Goal: Find specific page/section: Find specific page/section

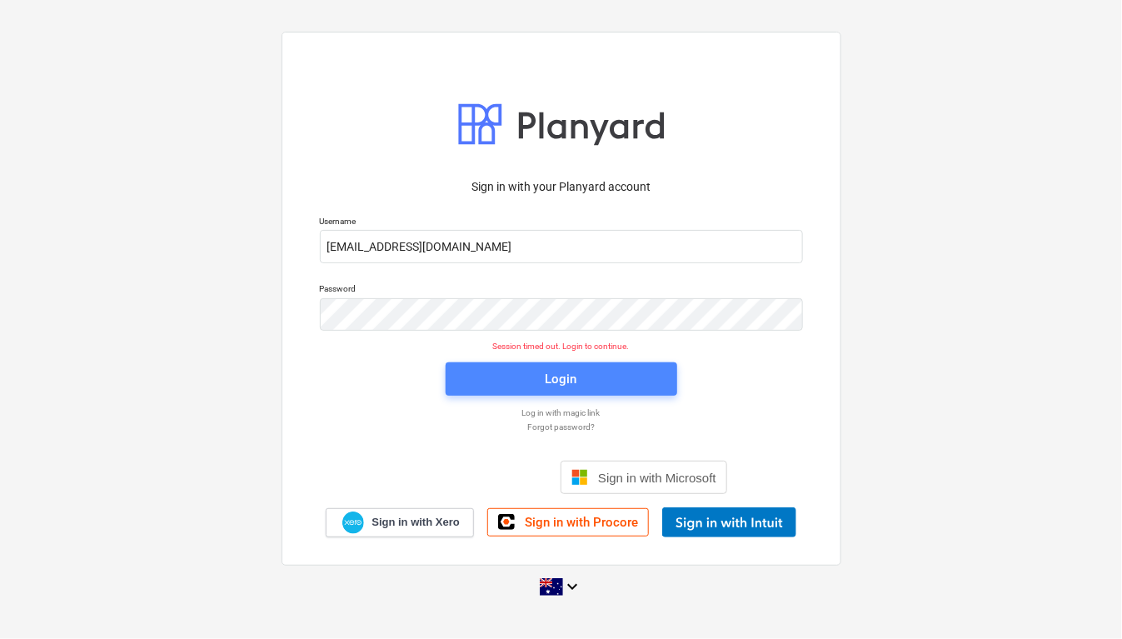
click at [514, 366] on button "Login" at bounding box center [562, 378] width 232 height 33
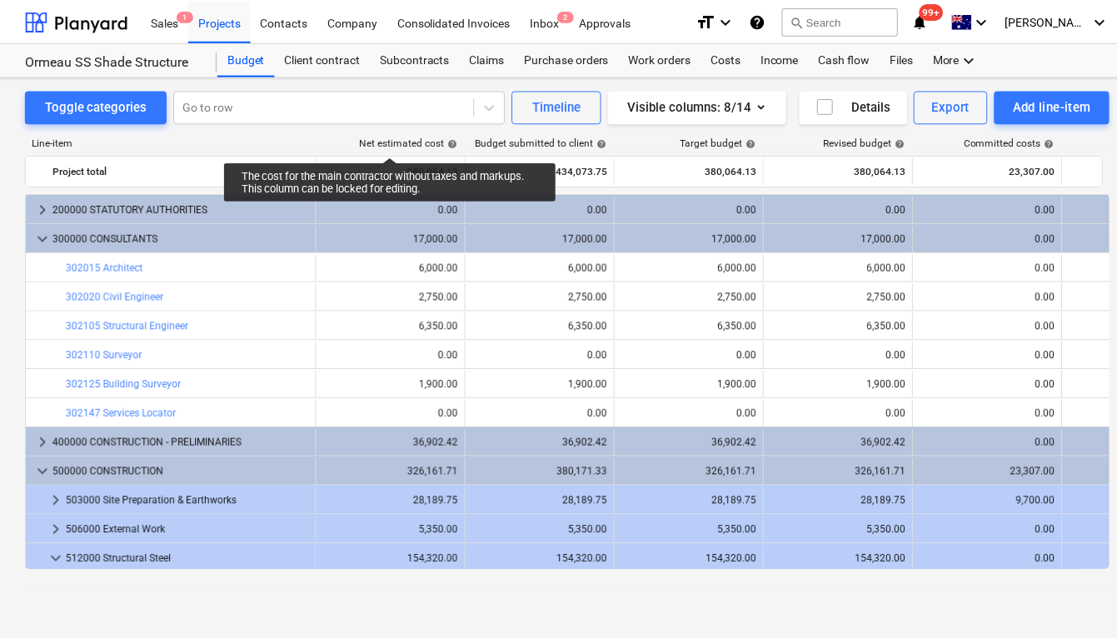
scroll to position [42, 0]
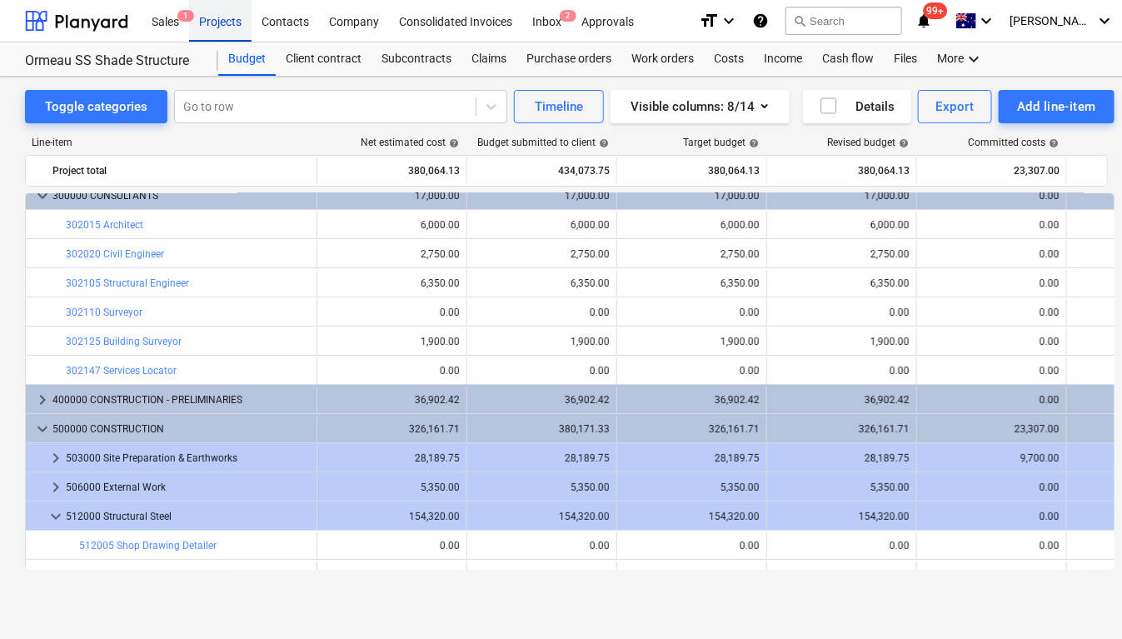
click at [228, 17] on div "Projects" at bounding box center [220, 20] width 62 height 42
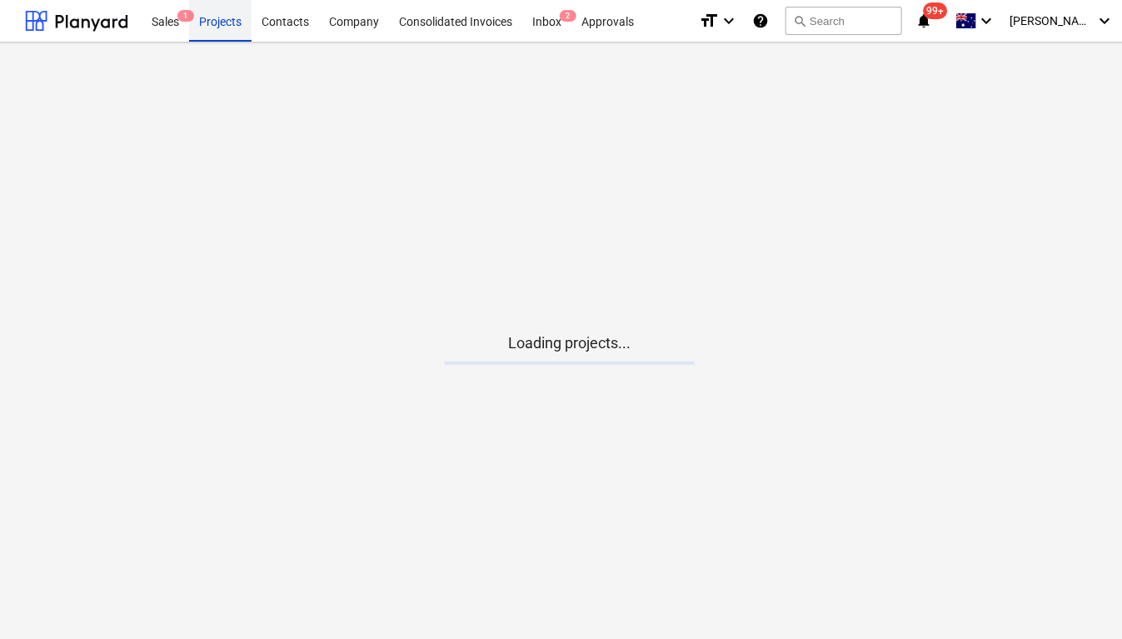
click at [228, 17] on div "Projects" at bounding box center [220, 20] width 62 height 42
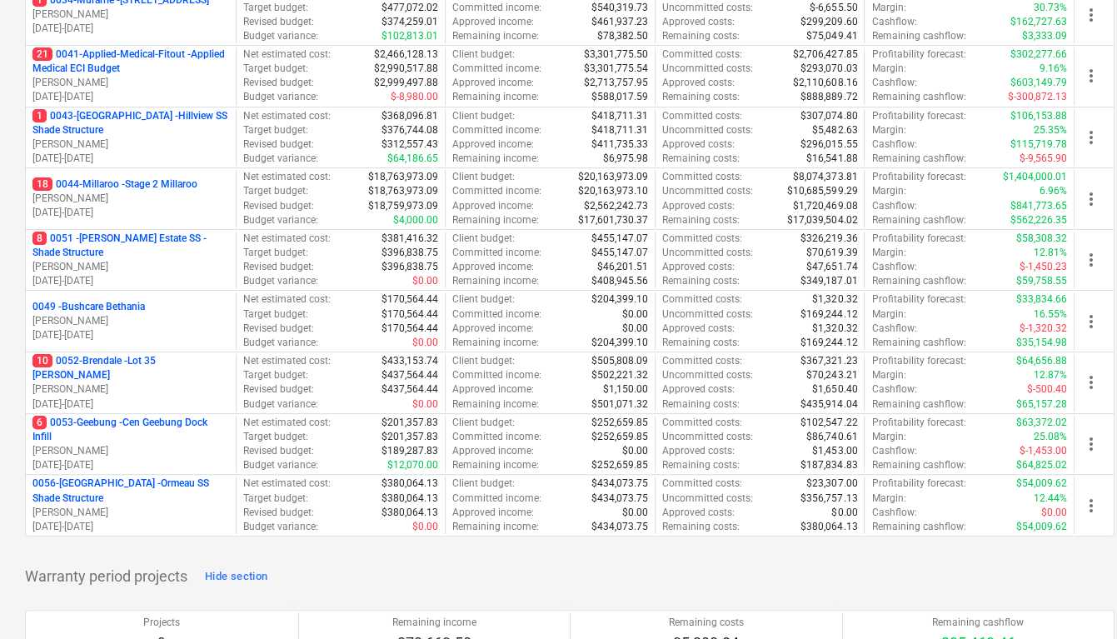
scroll to position [520, 0]
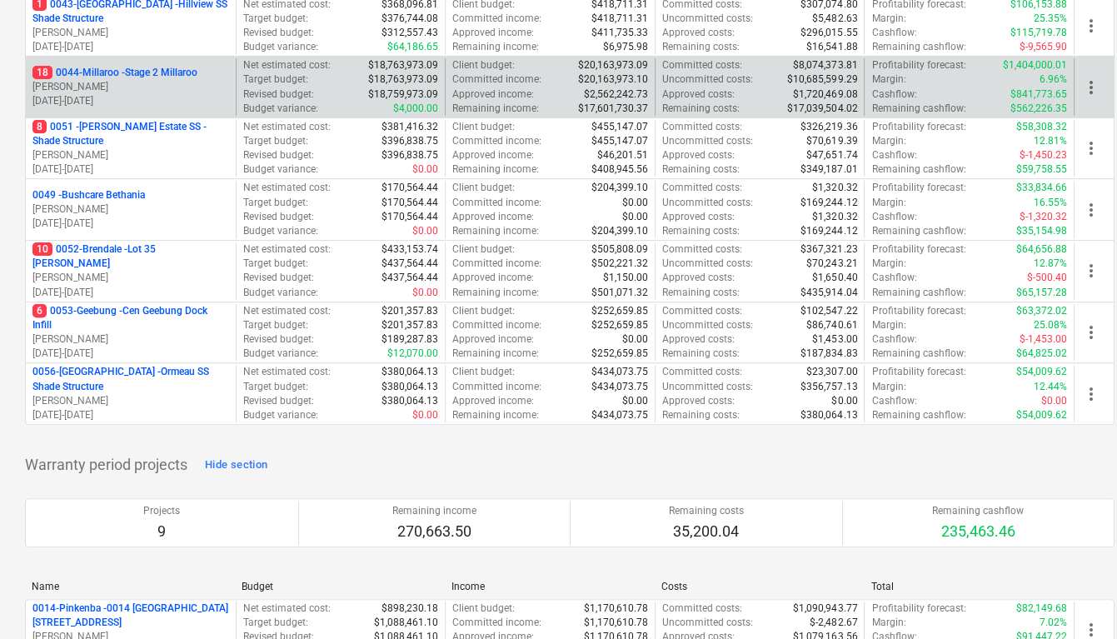
click at [138, 77] on p "18 0044-Millaroo - Stage 2 Millaroo" at bounding box center [114, 73] width 165 height 14
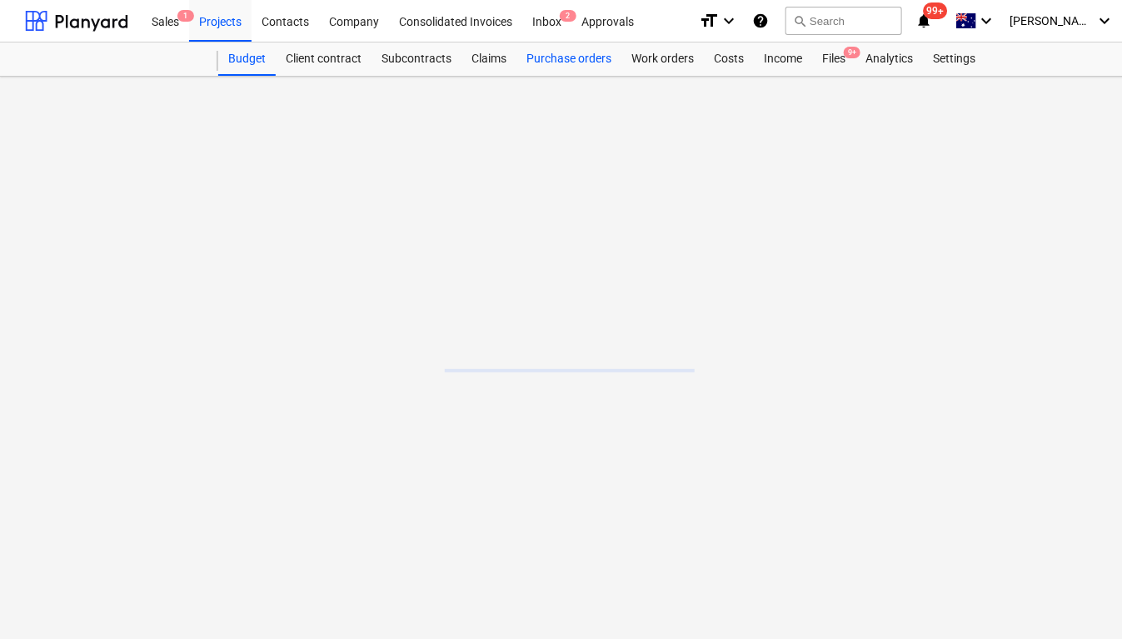
click at [532, 61] on div "Purchase orders" at bounding box center [568, 58] width 105 height 33
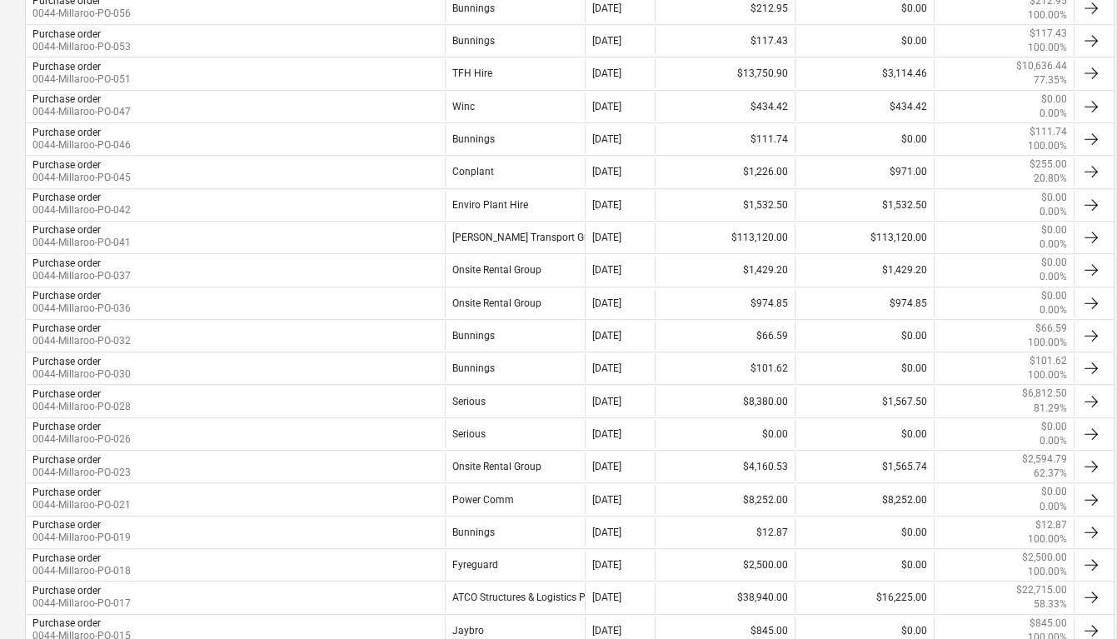
scroll to position [832, 0]
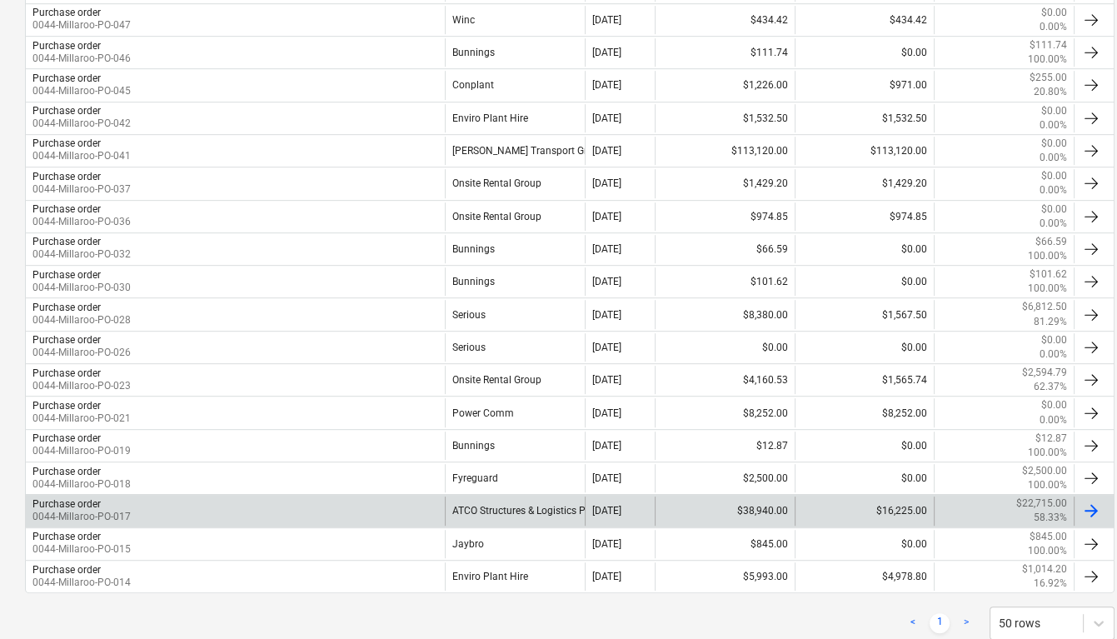
click at [529, 504] on div "ATCO Structures & Logistics Pty Ltd" at bounding box center [515, 510] width 140 height 28
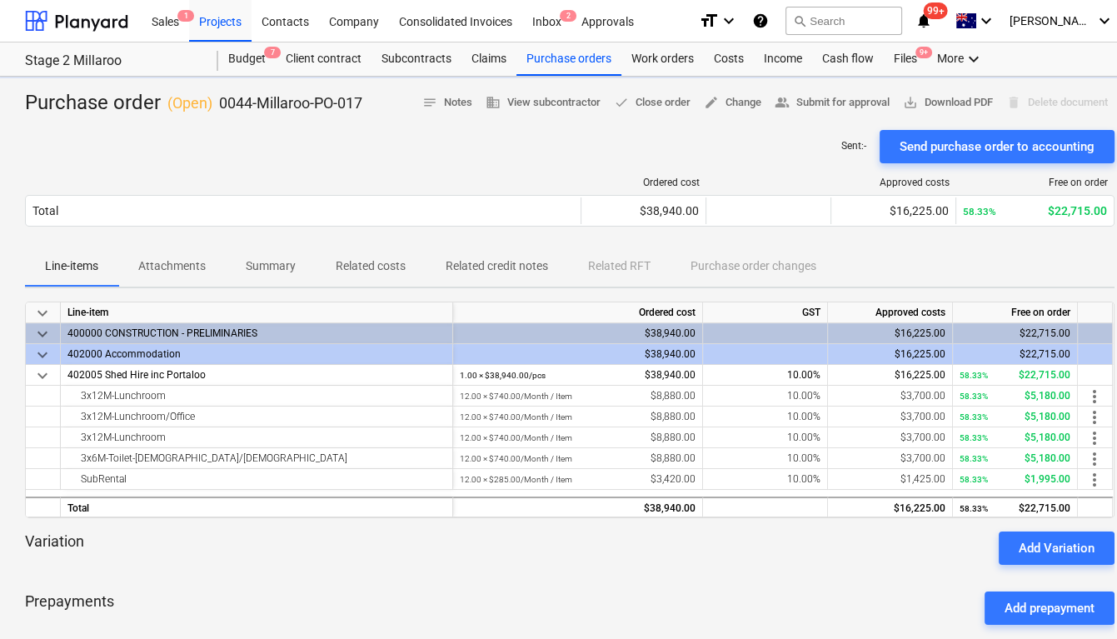
click at [176, 241] on div "Ordered cost Approved costs Free on order Total $38,940.00 $16,225.00 58.33% $2…" at bounding box center [569, 204] width 1089 height 83
click at [202, 291] on div "Purchase order ( Open ) 0044-Millaroo-PO-017 notes Notes business View subcontr…" at bounding box center [569, 481] width 1139 height 809
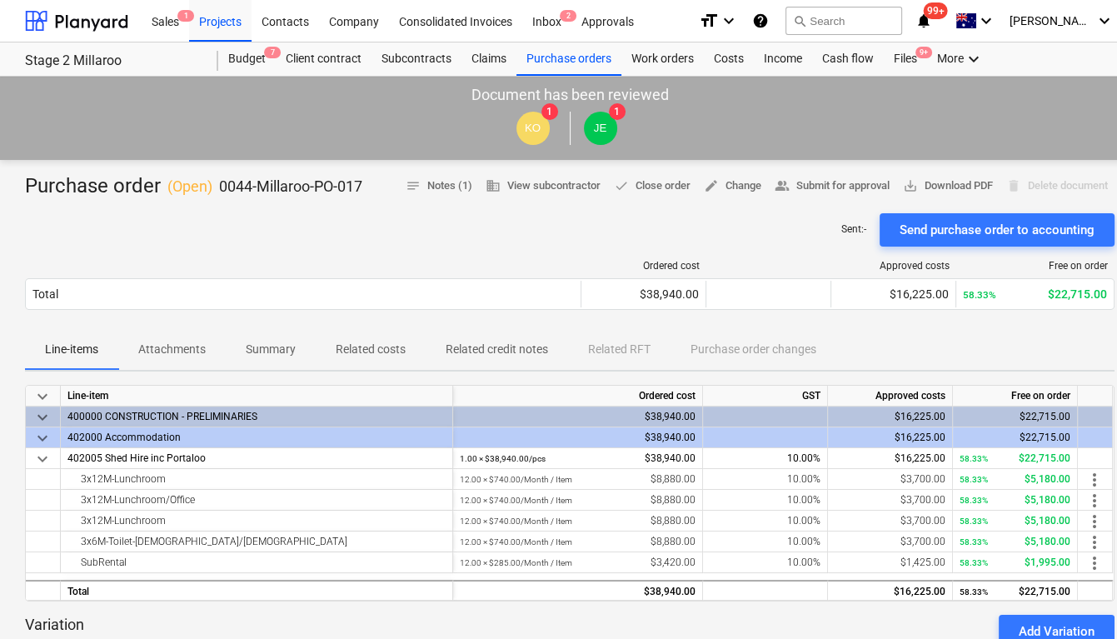
click at [171, 313] on div "Ordered cost Approved costs Free on order Total $38,940.00 $16,225.00 58.33% $2…" at bounding box center [569, 288] width 1089 height 57
drag, startPoint x: 182, startPoint y: 352, endPoint x: 217, endPoint y: 377, distance: 43.0
click at [183, 355] on p "Attachments" at bounding box center [171, 349] width 67 height 17
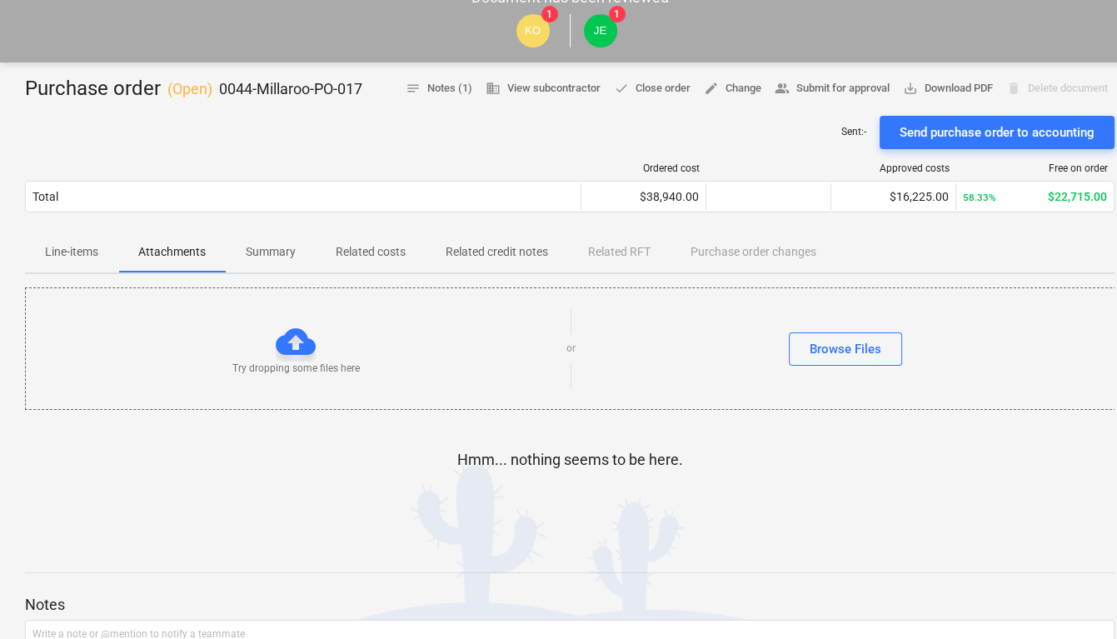
scroll to position [207, 0]
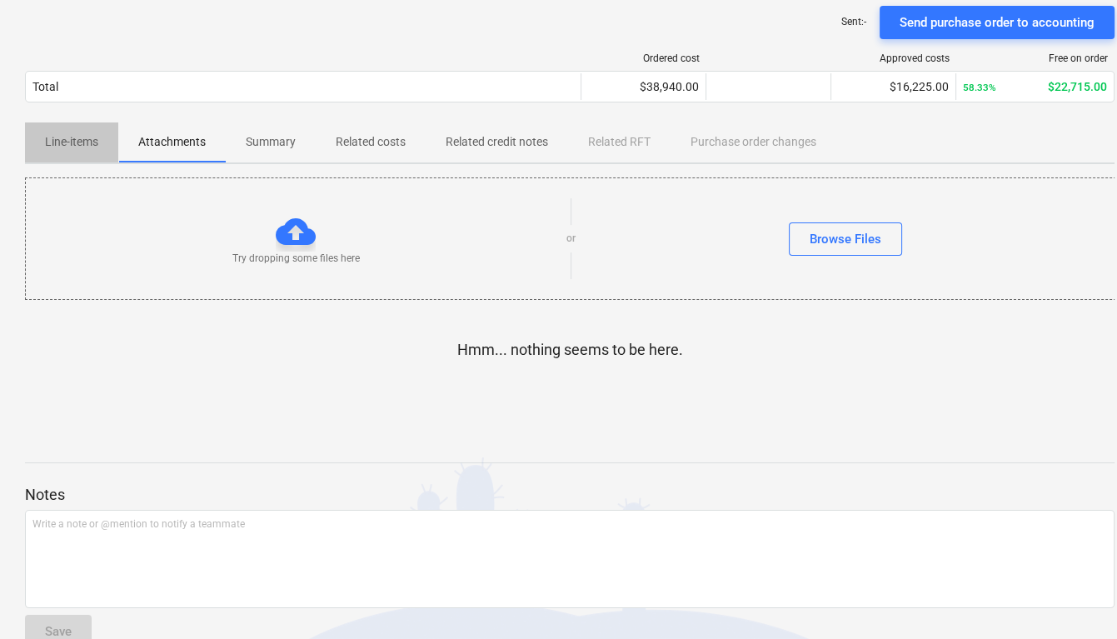
drag, startPoint x: 83, startPoint y: 136, endPoint x: 103, endPoint y: 141, distance: 20.6
click at [86, 137] on p "Line-items" at bounding box center [71, 141] width 53 height 17
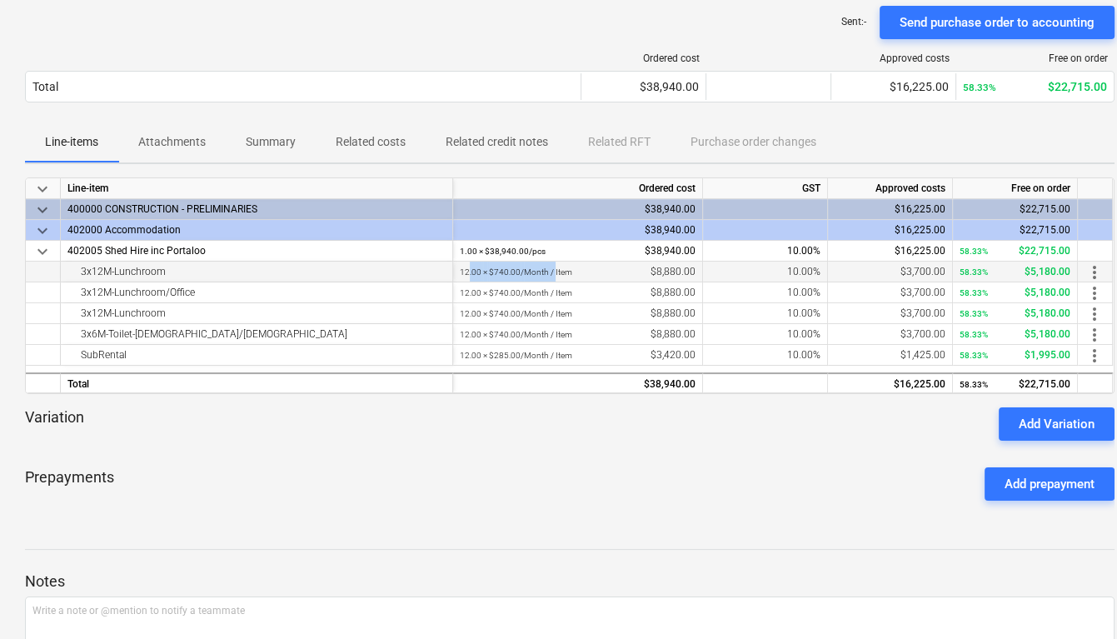
drag, startPoint x: 468, startPoint y: 274, endPoint x: 553, endPoint y: 273, distance: 84.9
click at [553, 273] on small "12.00 × $740.00 / Month / Item" at bounding box center [516, 271] width 112 height 9
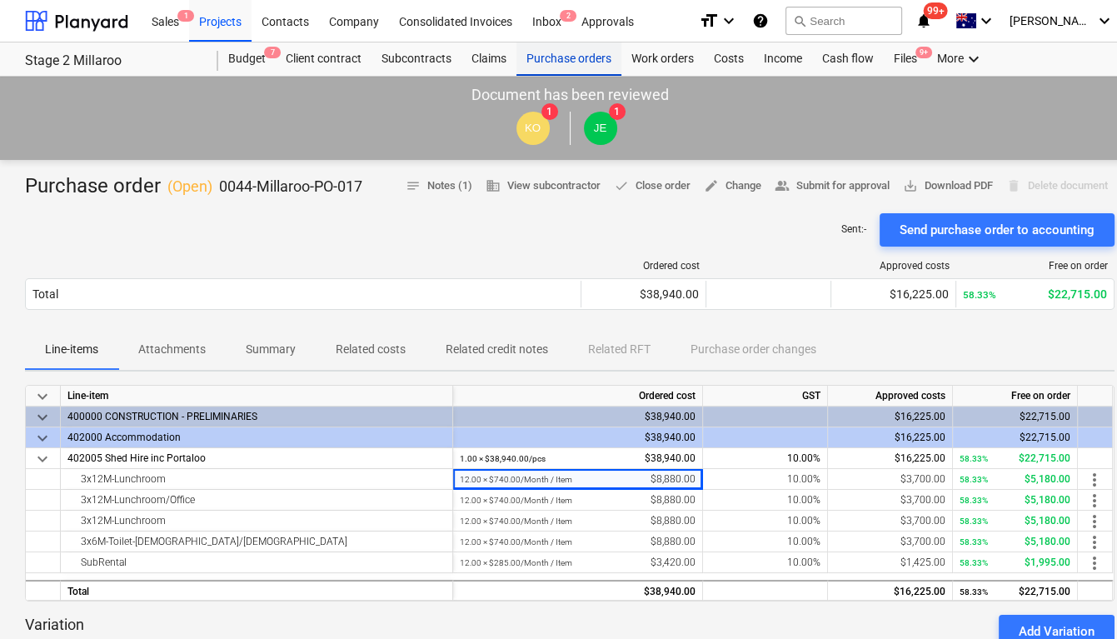
click at [575, 57] on div "Purchase orders" at bounding box center [568, 58] width 105 height 33
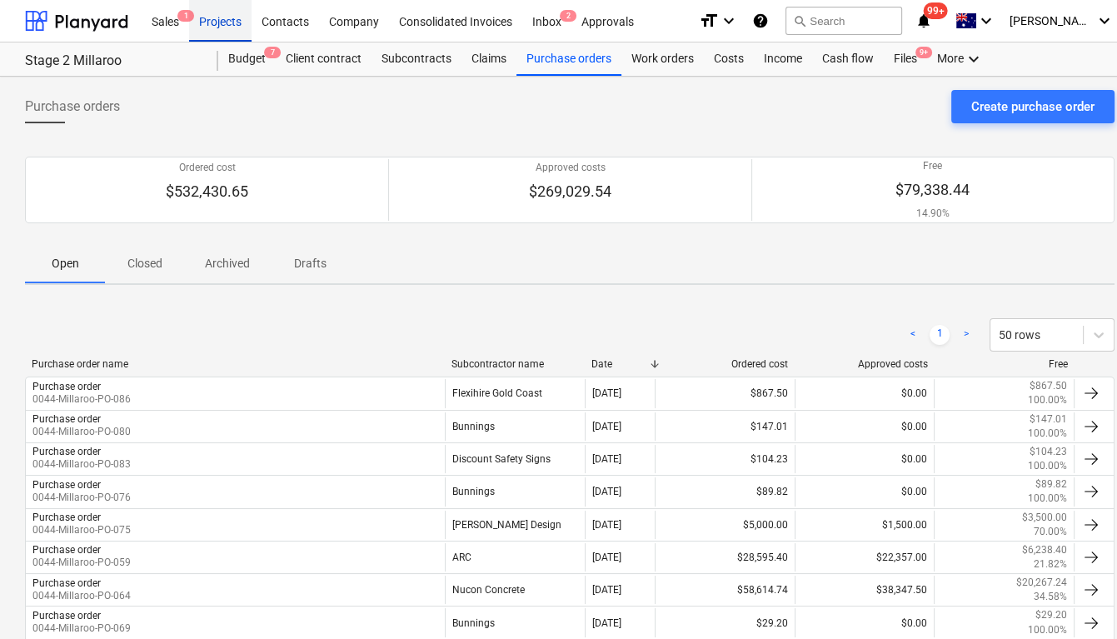
click at [229, 24] on div "Projects" at bounding box center [220, 20] width 62 height 42
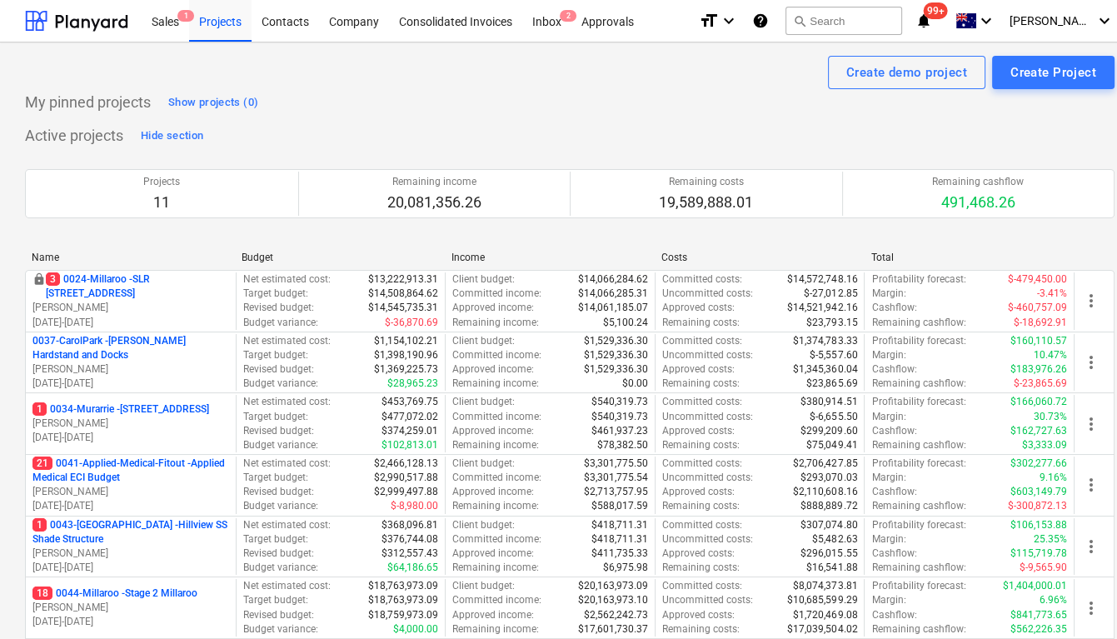
click at [177, 301] on p "[PERSON_NAME]" at bounding box center [130, 308] width 197 height 14
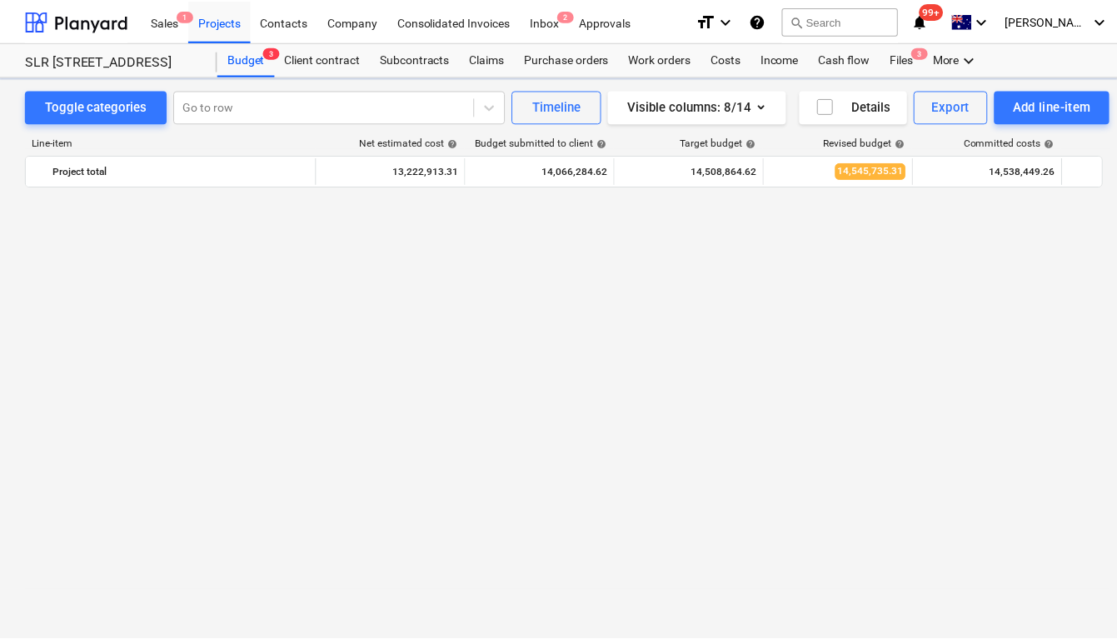
scroll to position [1224, 0]
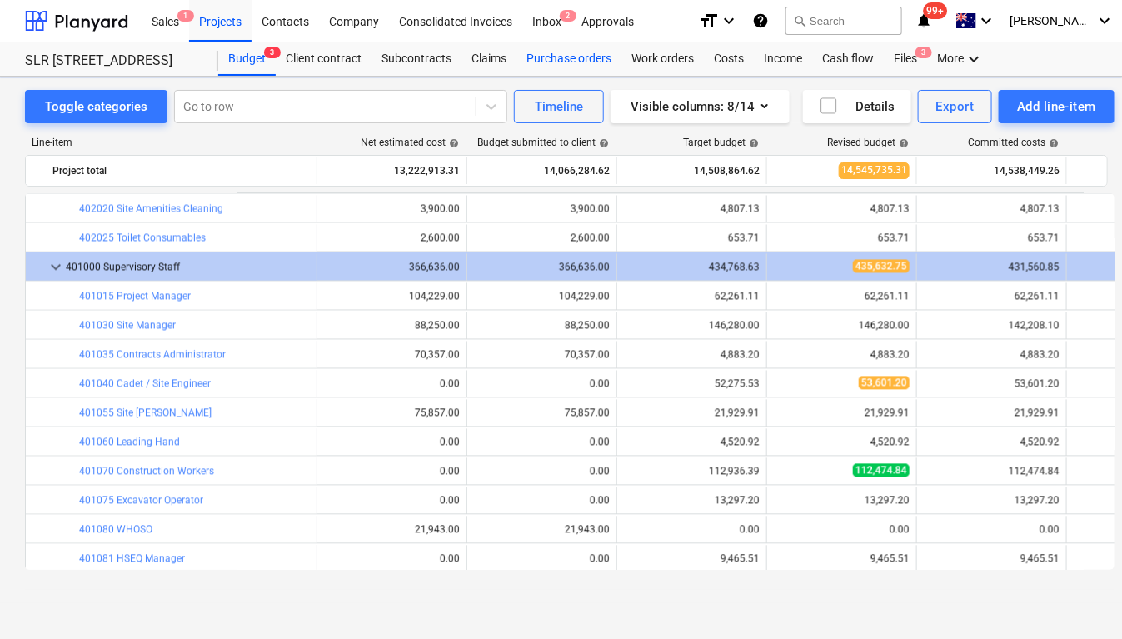
click at [533, 66] on div "Purchase orders" at bounding box center [568, 58] width 105 height 33
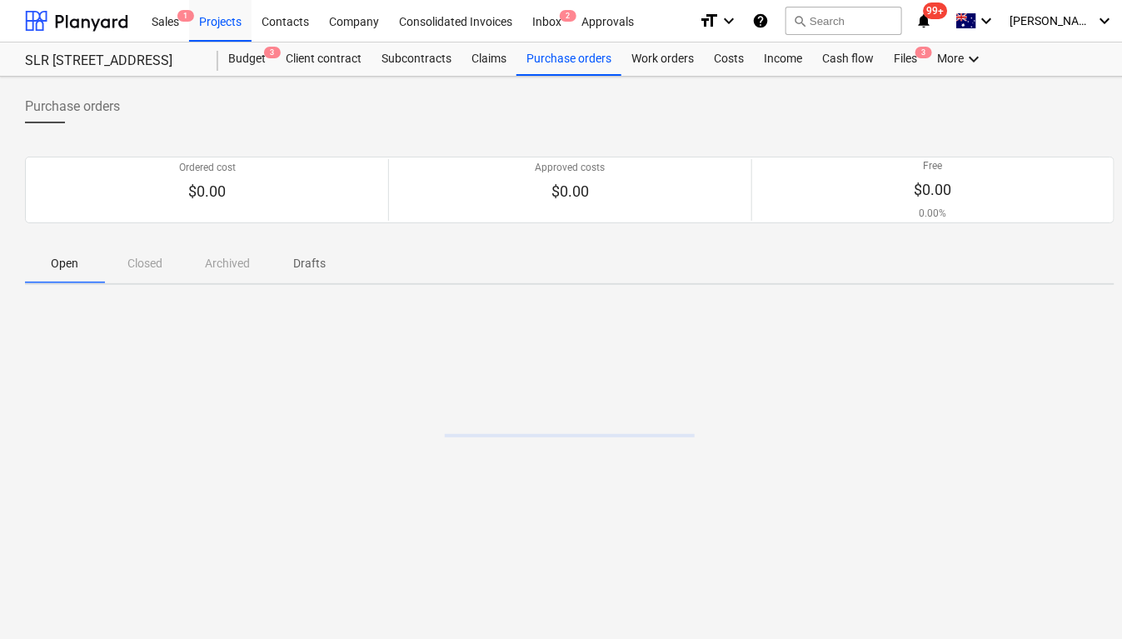
click at [142, 274] on div "Open Closed Archived Drafts" at bounding box center [569, 263] width 1089 height 40
click at [142, 267] on div "Open Closed Archived Drafts" at bounding box center [569, 263] width 1089 height 40
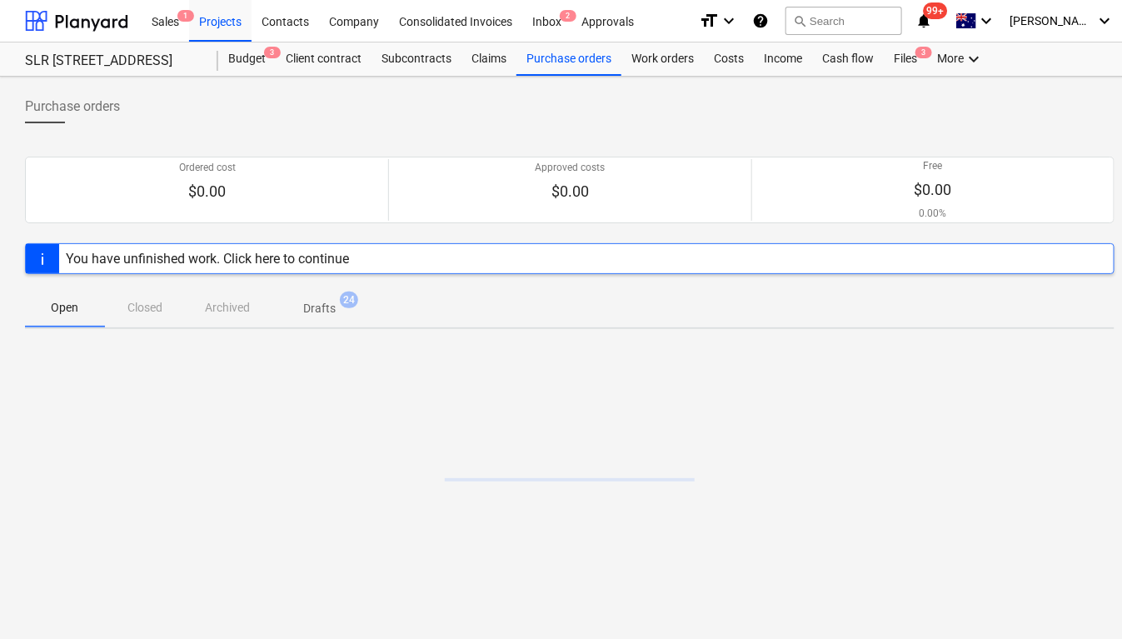
click at [136, 261] on div "You have unfinished work. Click here to continue" at bounding box center [207, 259] width 283 height 16
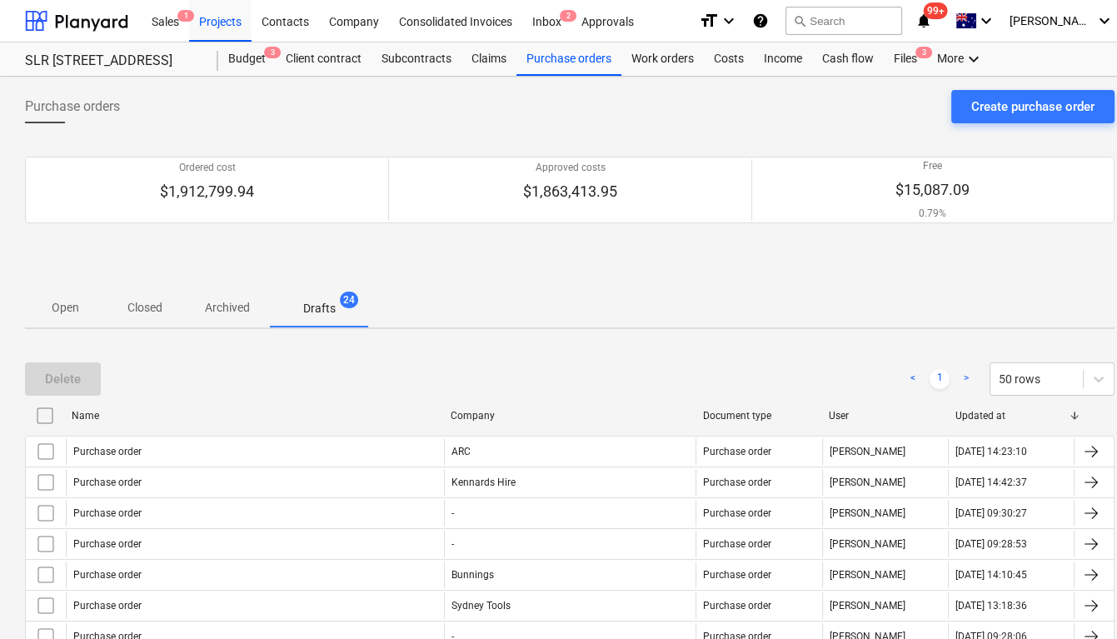
click at [136, 261] on div at bounding box center [569, 265] width 1089 height 44
click at [164, 306] on p "Closed" at bounding box center [145, 307] width 40 height 17
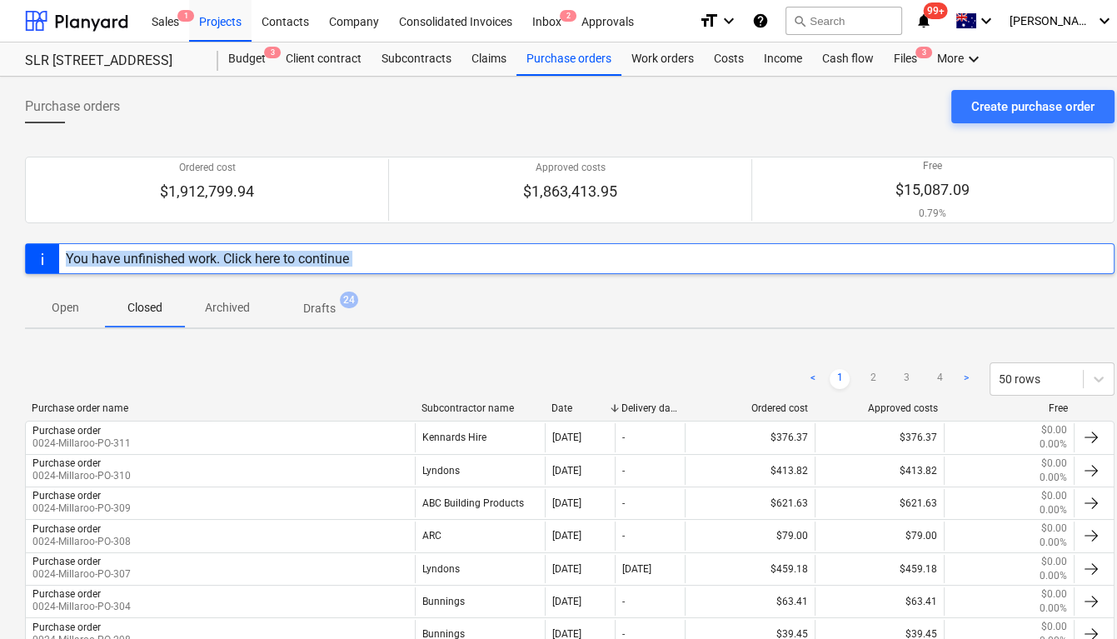
click at [681, 291] on div "Open Closed Archived Drafts 24" at bounding box center [569, 307] width 1089 height 40
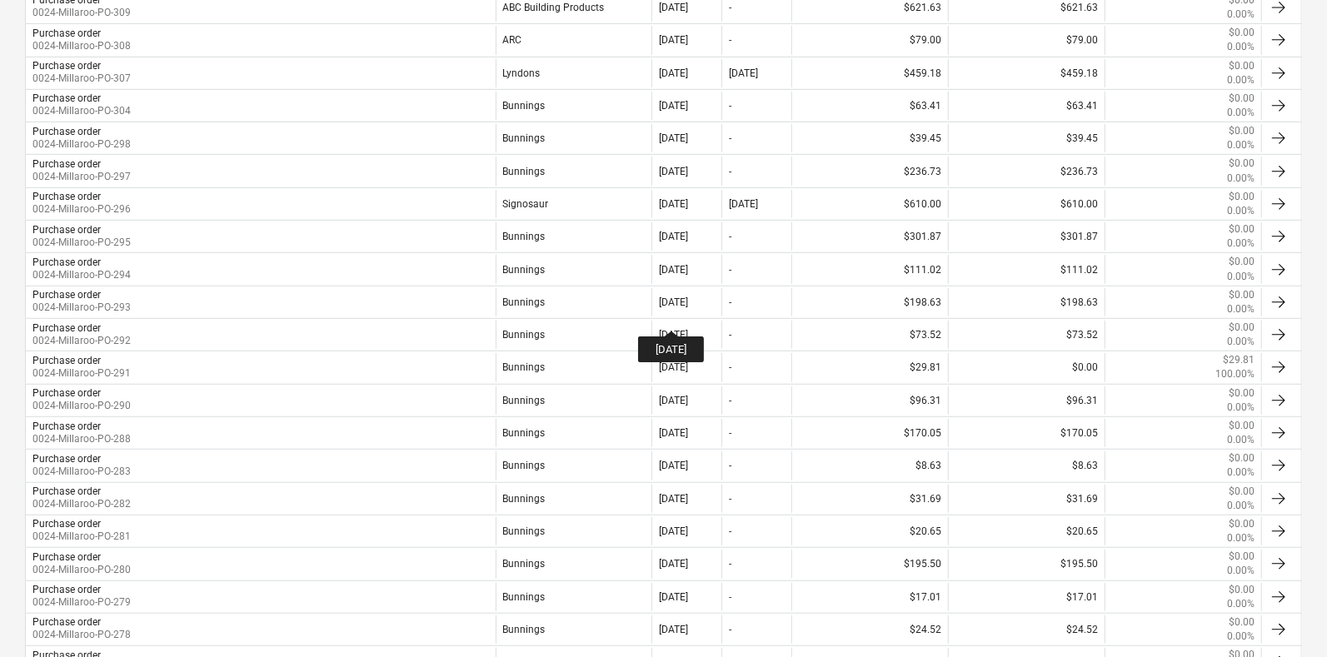
scroll to position [103, 0]
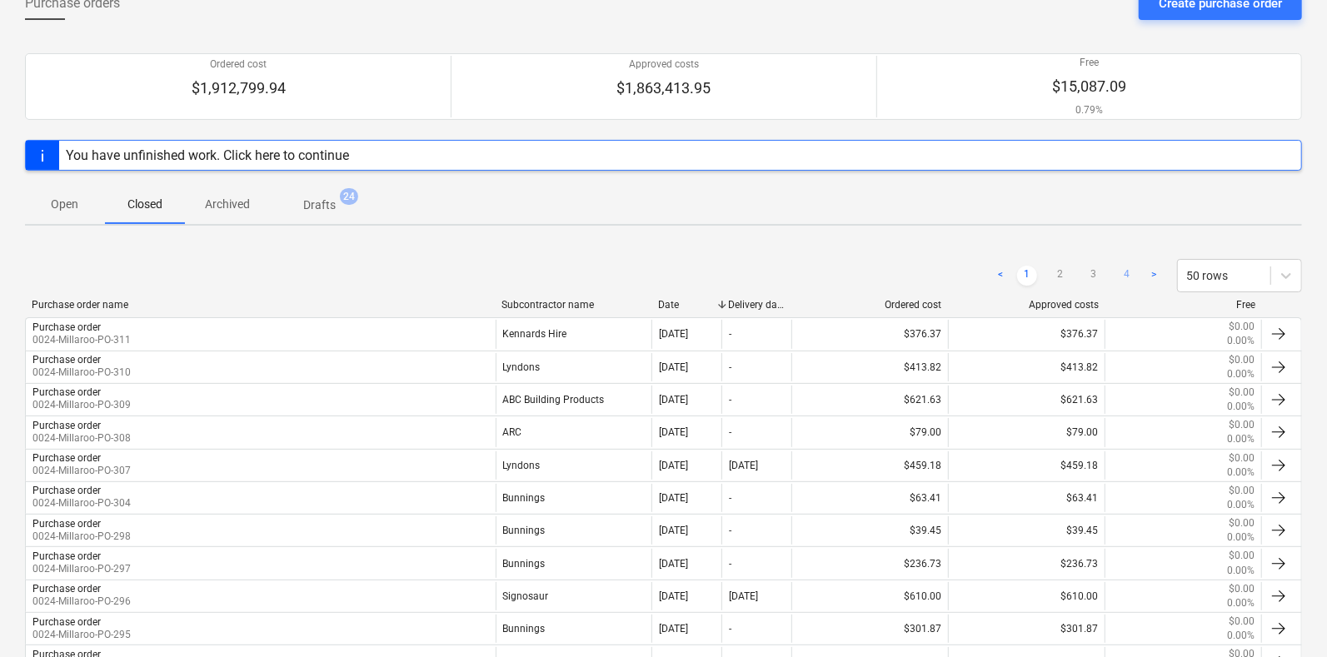
click at [1121, 272] on link "4" at bounding box center [1127, 276] width 20 height 20
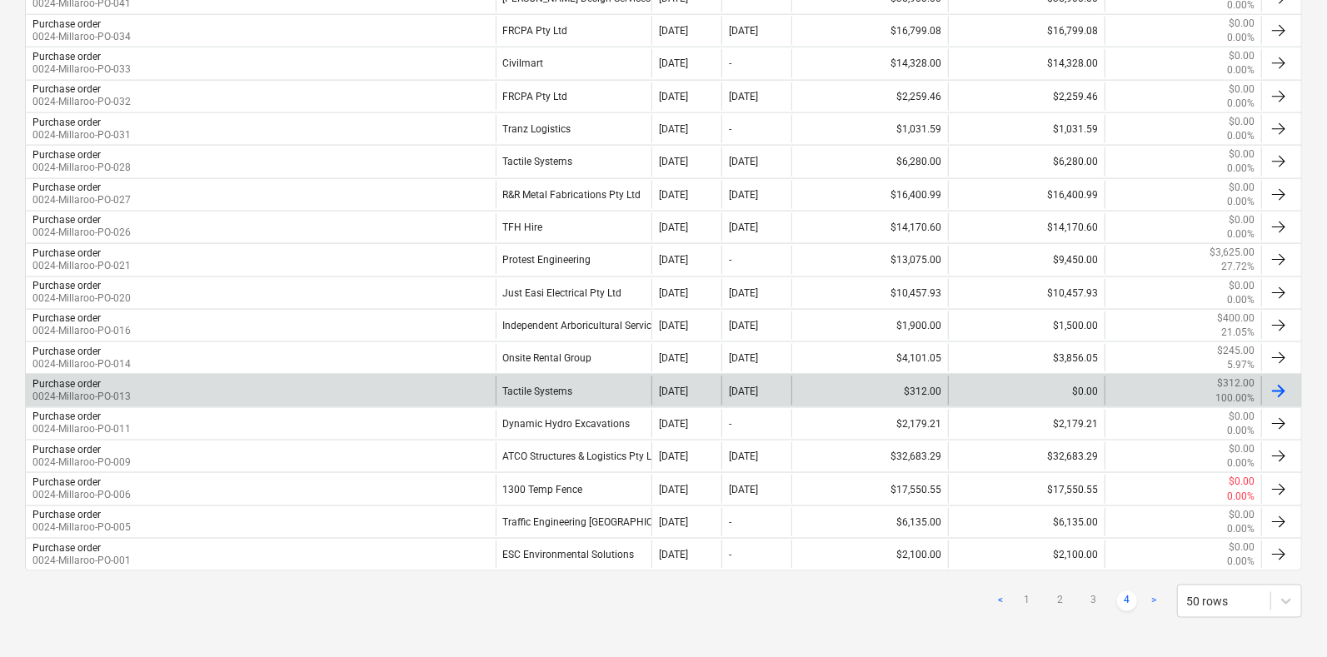
scroll to position [1220, 0]
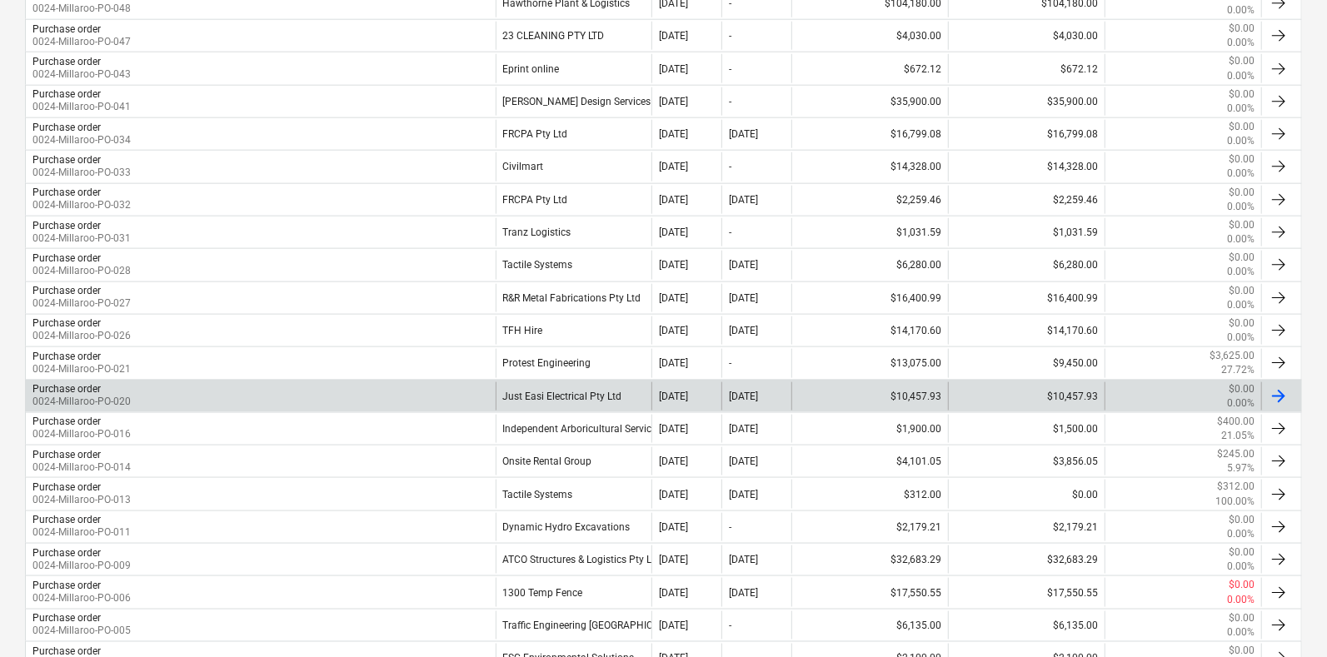
click at [534, 389] on div "Just Easi Electrical Pty Ltd" at bounding box center [573, 396] width 157 height 28
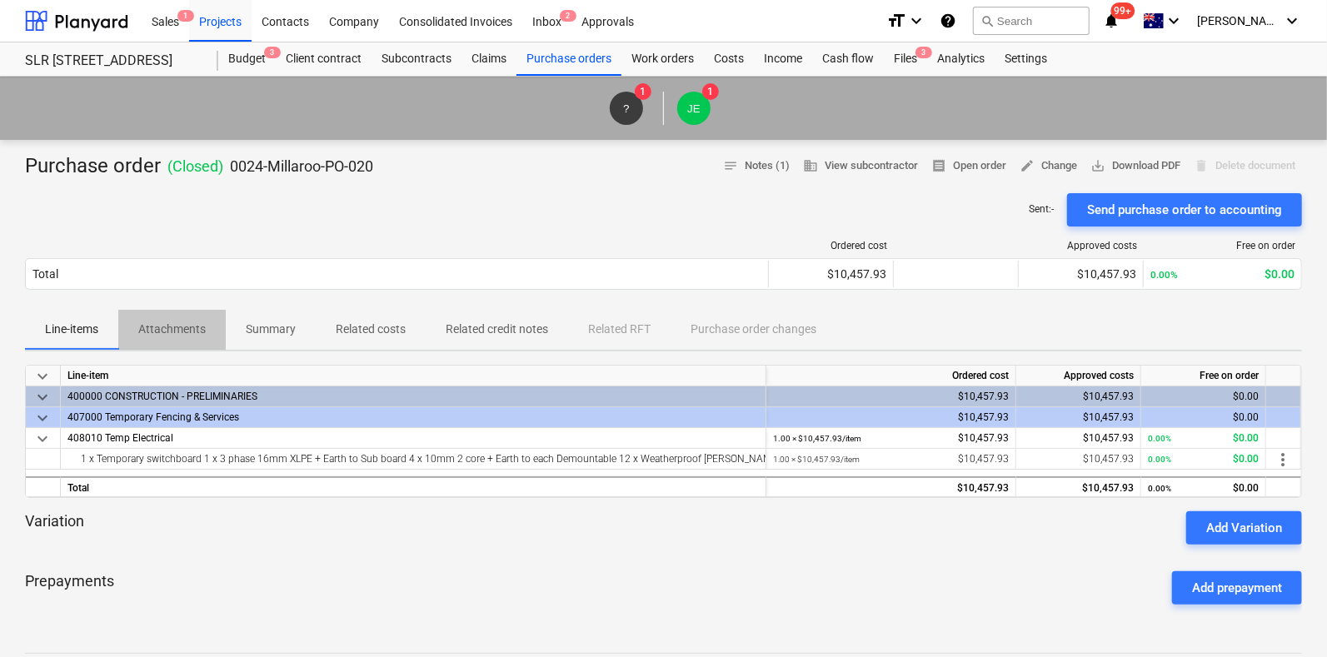
click at [179, 321] on p "Attachments" at bounding box center [171, 329] width 67 height 17
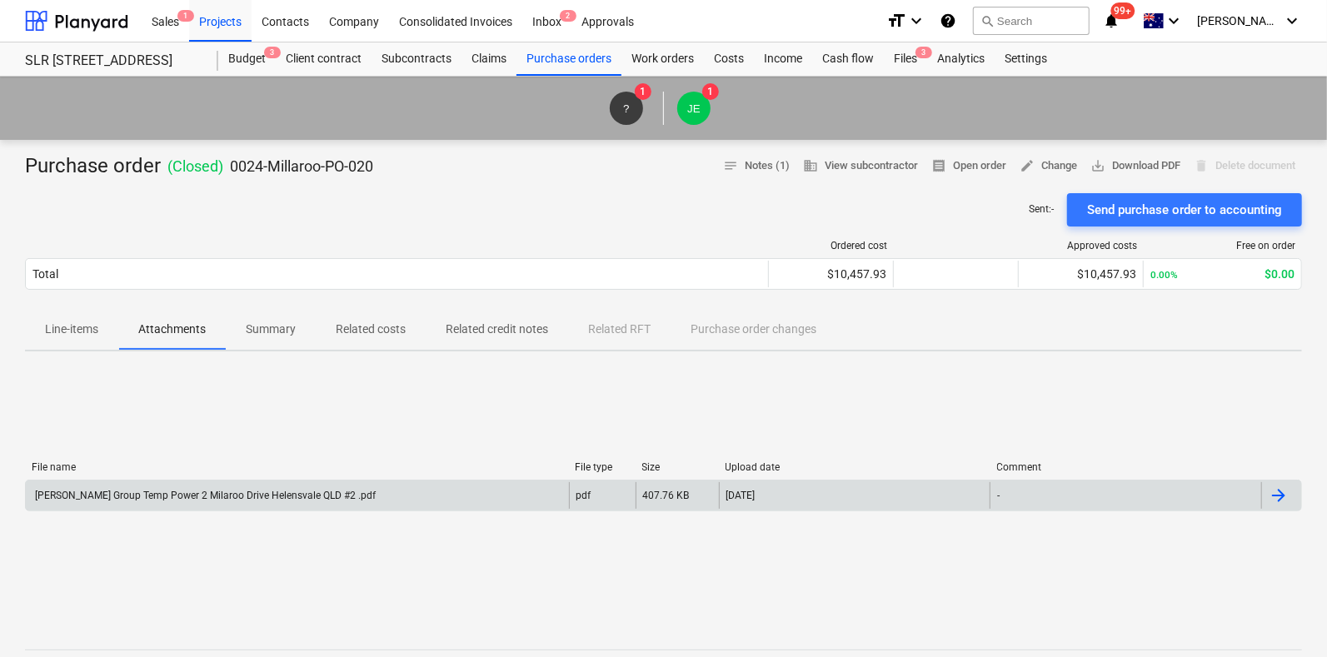
click at [355, 492] on div "Keane Group Temp Power 2 Milaroo Drive Helensvale QLD #2 .pdf" at bounding box center [297, 495] width 543 height 27
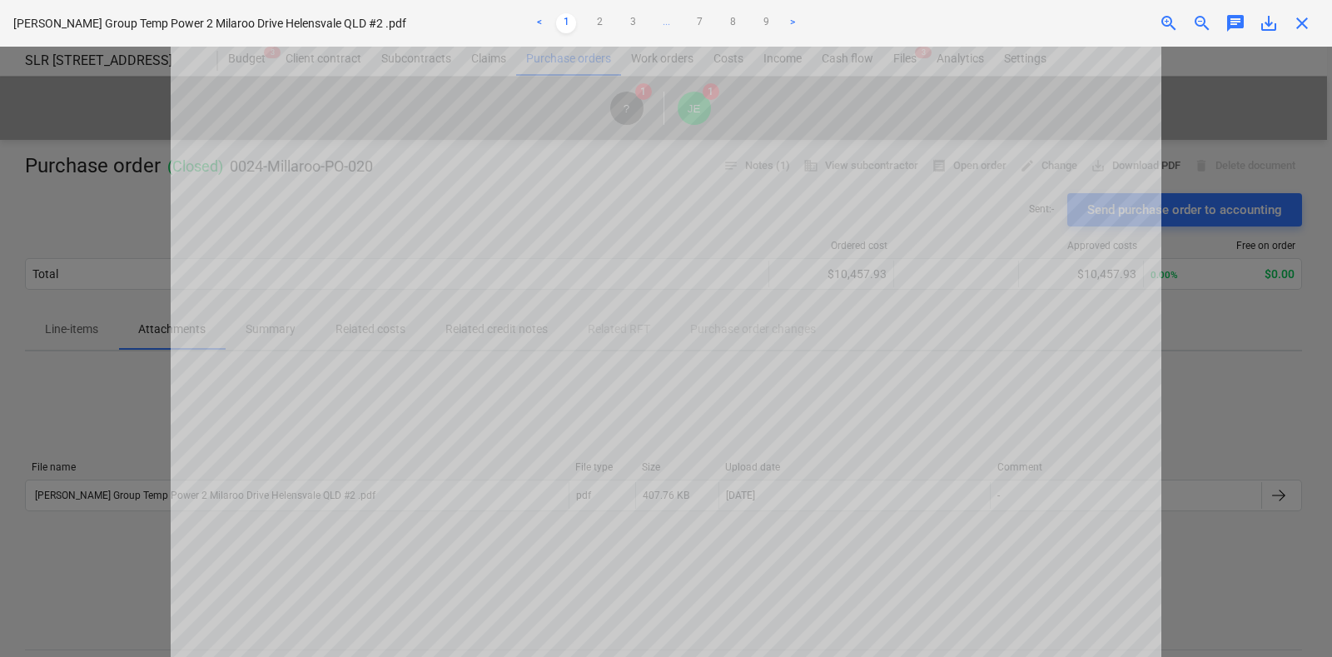
scroll to position [416, 0]
click at [593, 27] on link "2" at bounding box center [600, 23] width 20 height 20
click at [629, 29] on link "3" at bounding box center [633, 23] width 20 height 20
click at [571, 19] on ul "< 1 2 3 4 ... 7 8 9 >" at bounding box center [667, 23] width 436 height 20
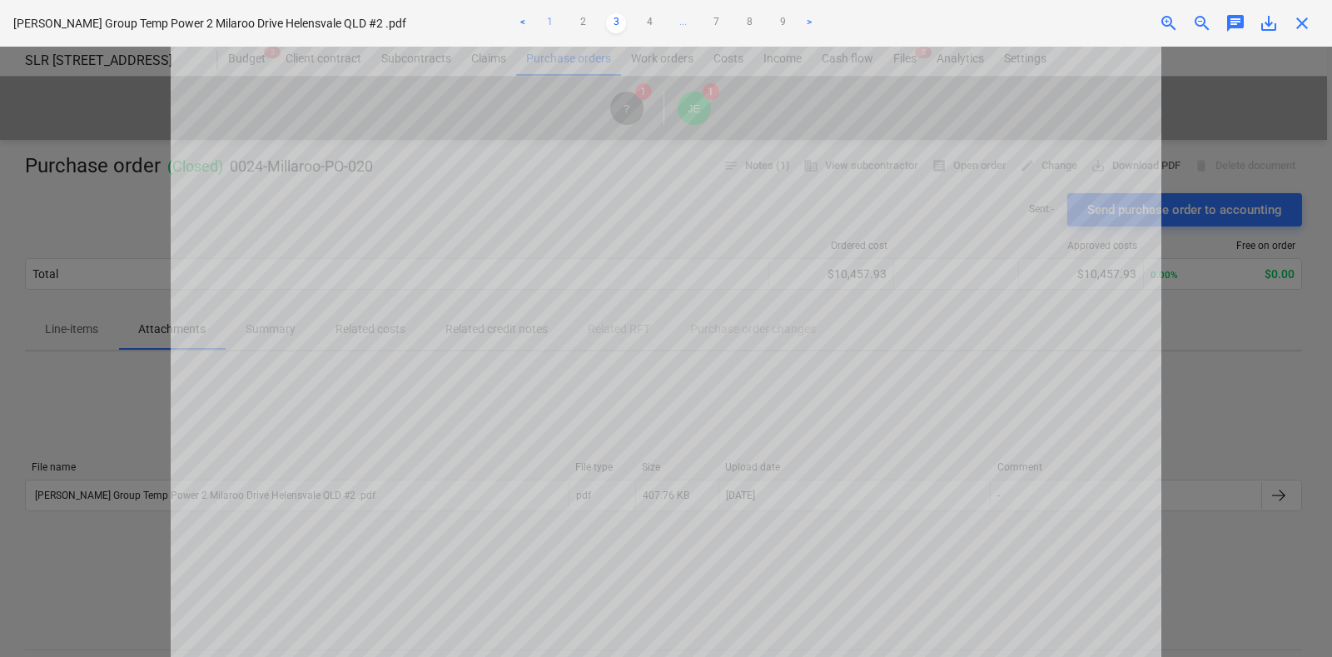
click at [575, 21] on link "2" at bounding box center [583, 23] width 20 height 20
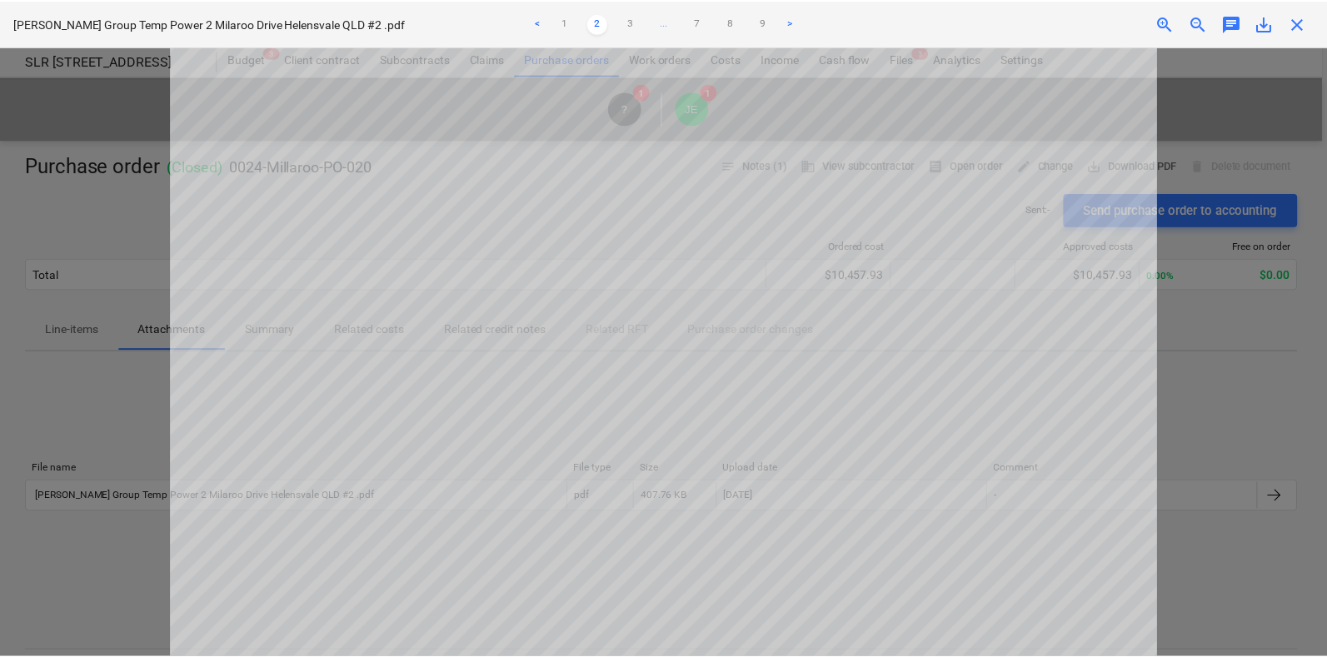
scroll to position [0, 0]
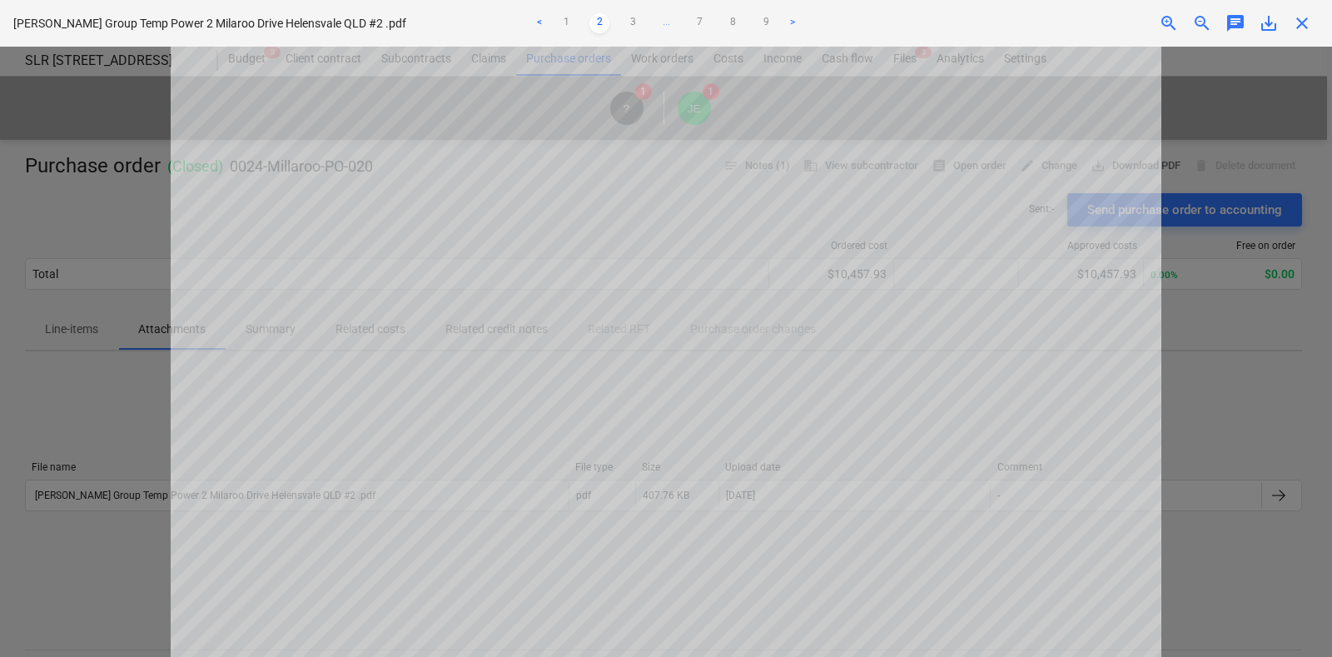
click at [645, 25] on ul "< 1 2 3 ... 7 8 9 >" at bounding box center [667, 23] width 436 height 20
click at [635, 22] on link "3" at bounding box center [633, 23] width 20 height 20
click at [645, 27] on link "4" at bounding box center [650, 23] width 20 height 20
click at [675, 18] on ul "< 1 2 3 4 5 ... 7 8 9 >" at bounding box center [667, 23] width 436 height 20
click at [680, 20] on ul "< 1 2 3 4 5 ... 7 8 9 >" at bounding box center [667, 23] width 436 height 20
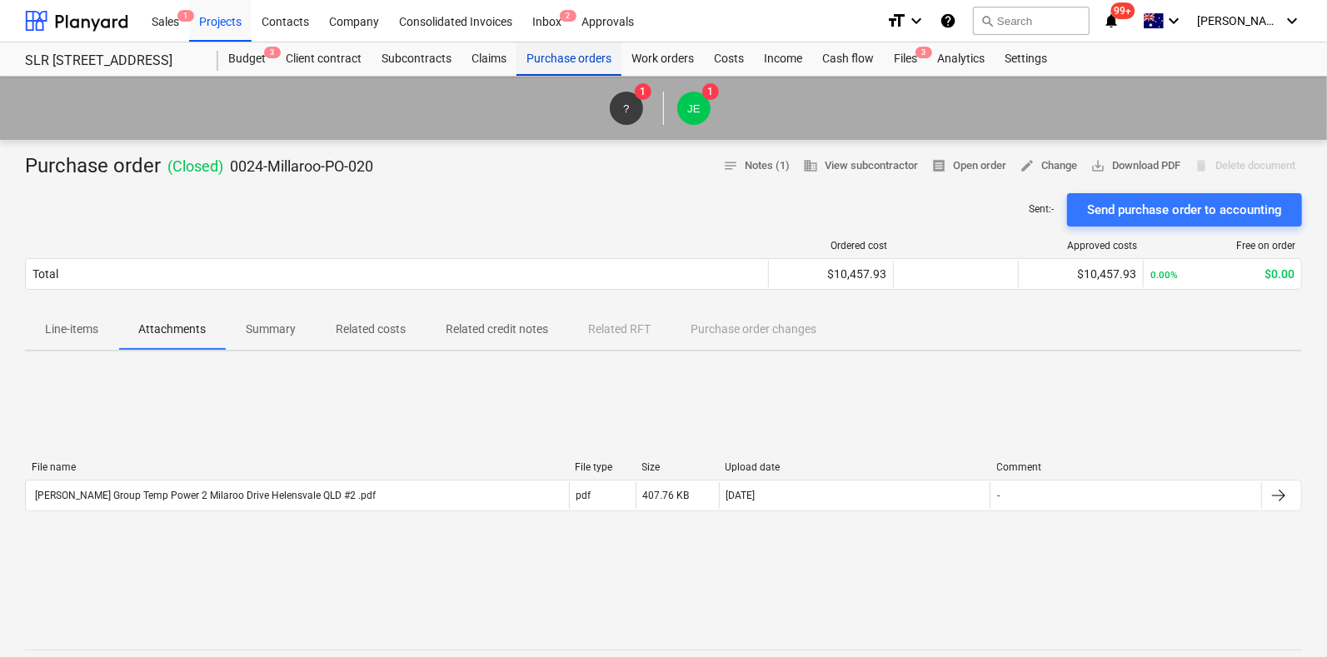
click at [537, 61] on div "Purchase orders" at bounding box center [568, 58] width 105 height 33
click at [538, 61] on div "Purchase orders" at bounding box center [568, 58] width 105 height 33
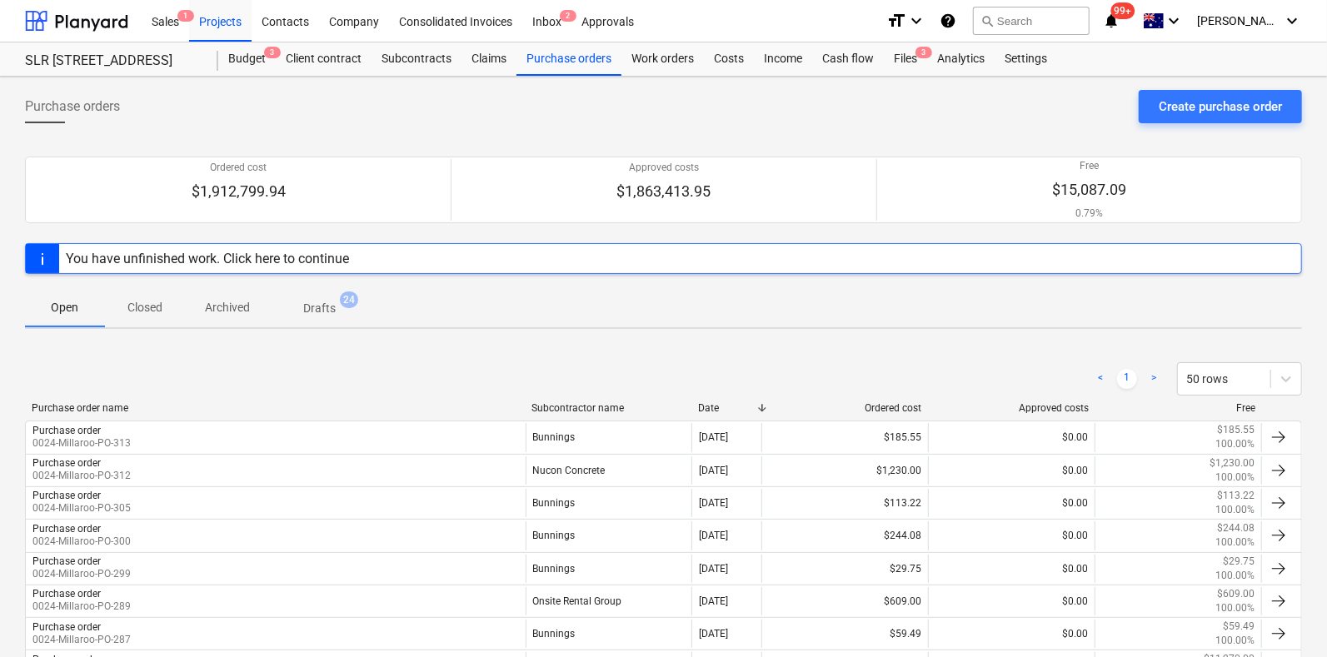
click at [140, 301] on p "Closed" at bounding box center [145, 307] width 40 height 17
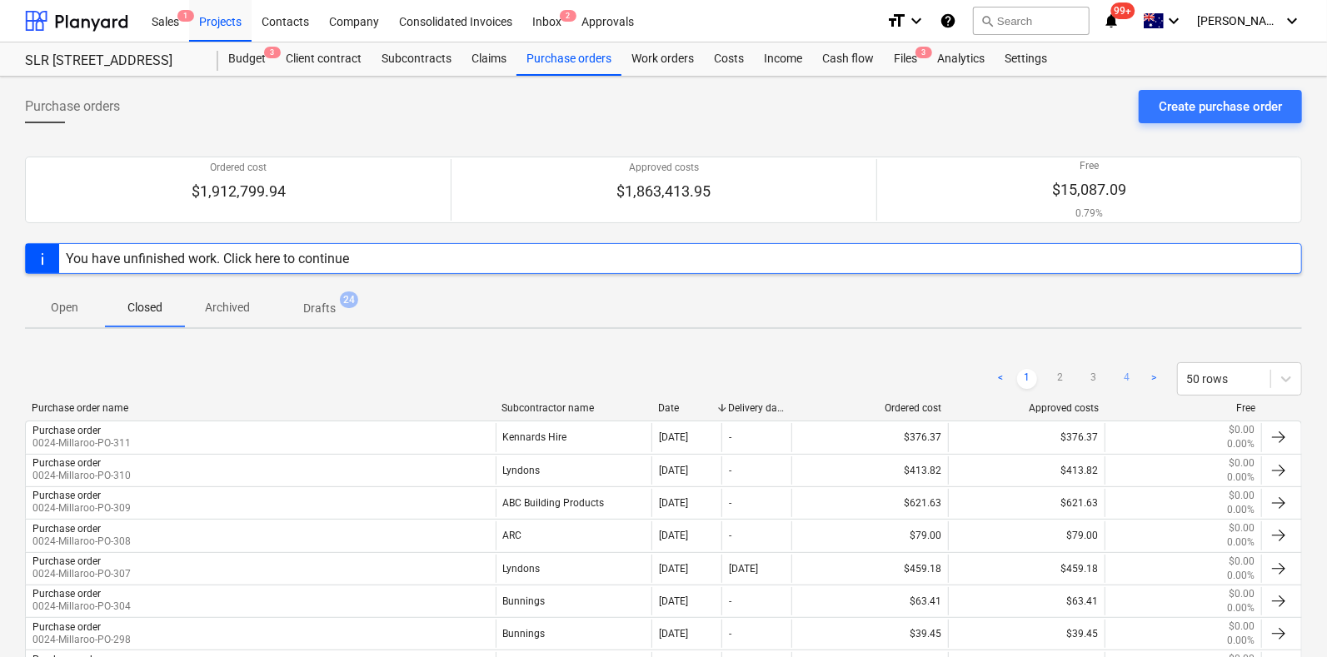
click at [1121, 383] on link "4" at bounding box center [1127, 379] width 20 height 20
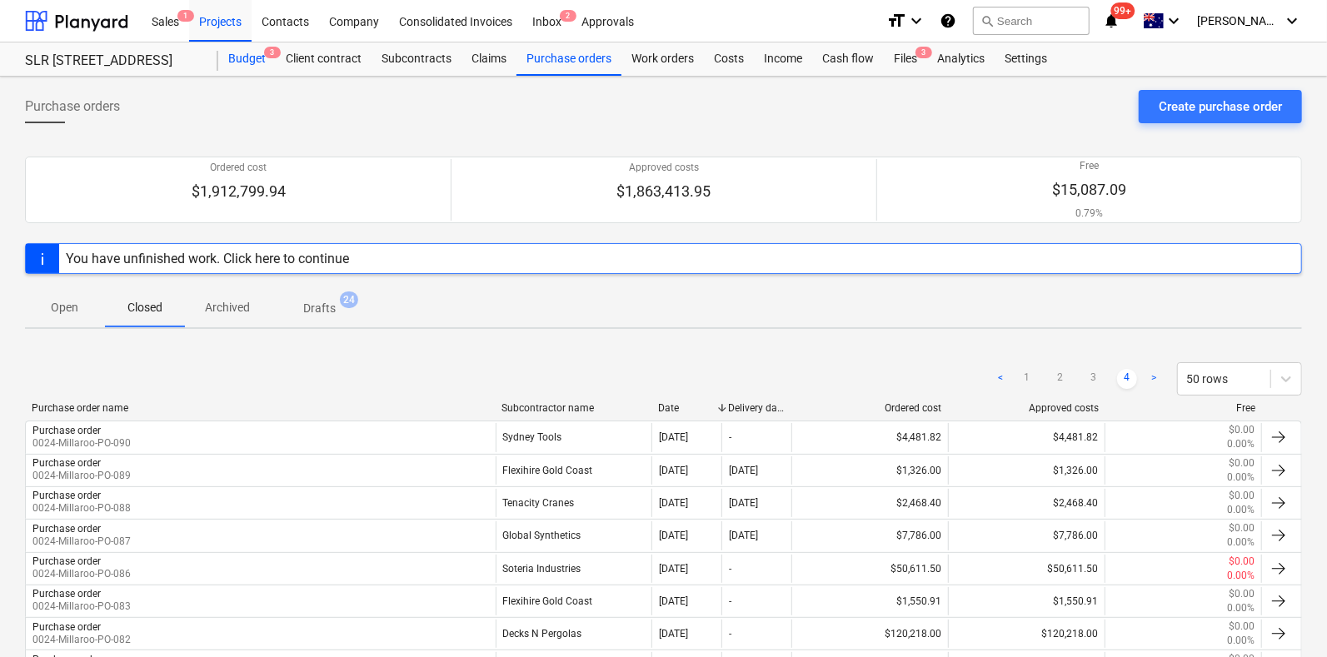
click at [239, 67] on div "Budget 3" at bounding box center [246, 58] width 57 height 33
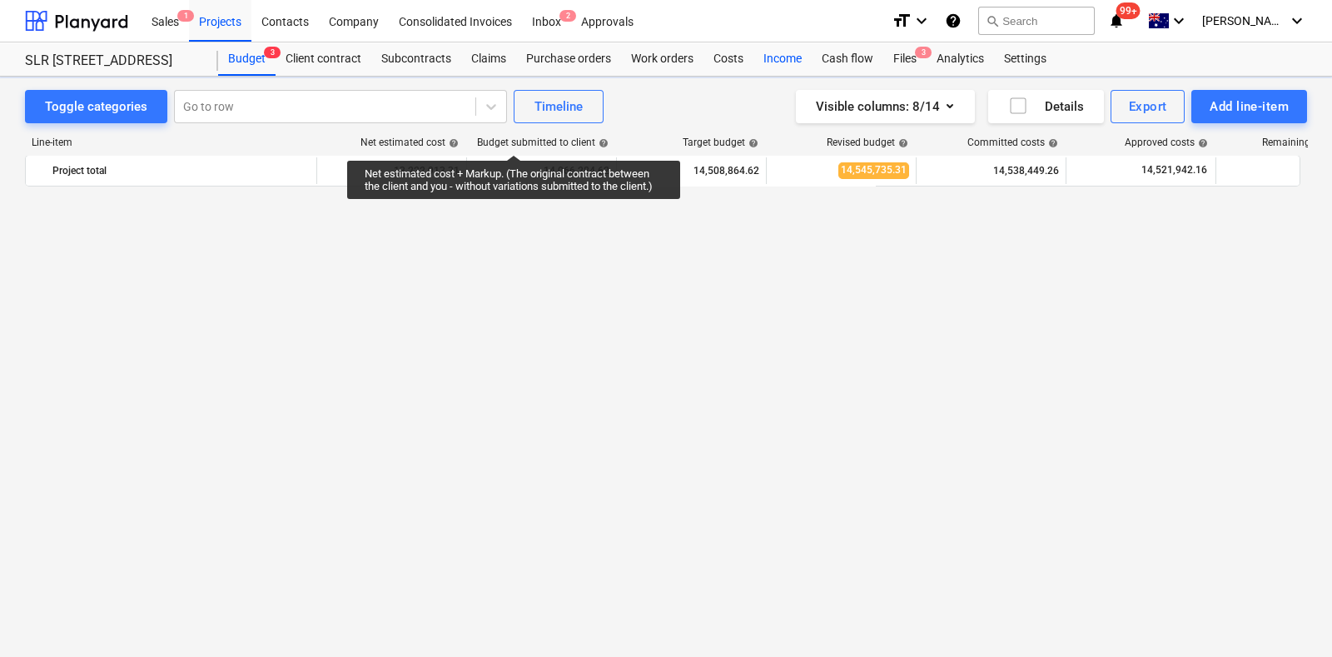
scroll to position [1224, 0]
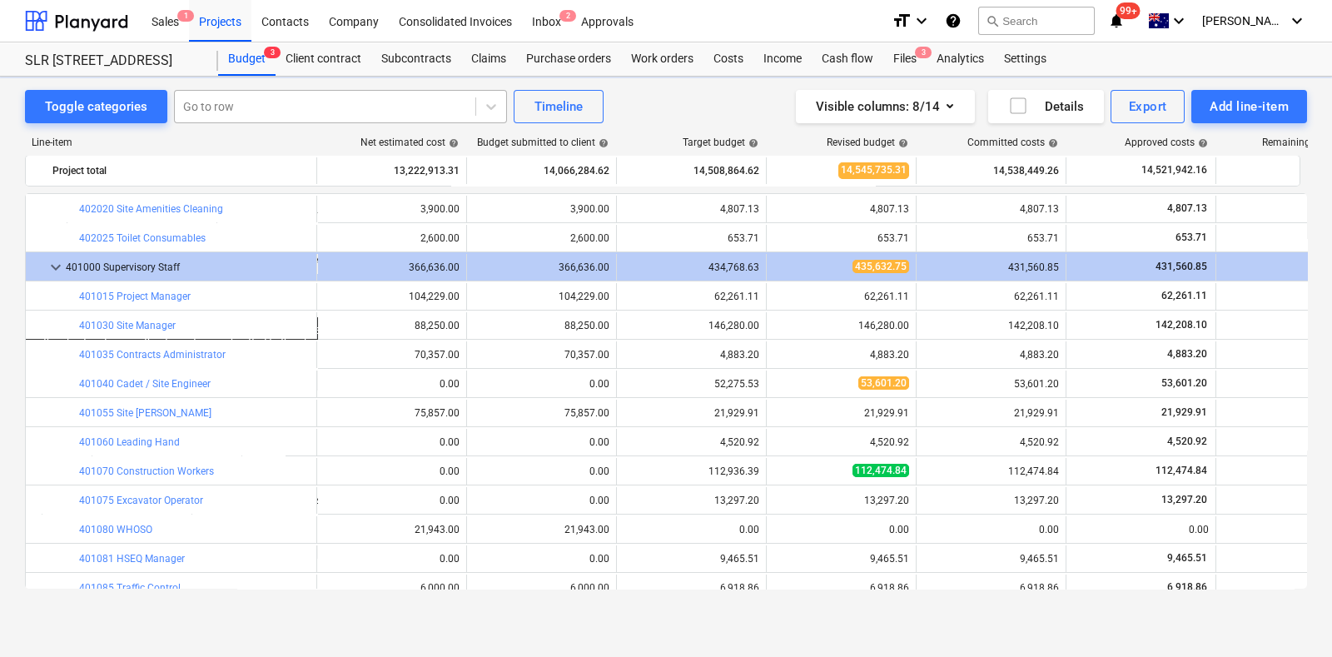
click at [269, 117] on div "Go to row" at bounding box center [325, 106] width 301 height 23
type input "t"
type input "water"
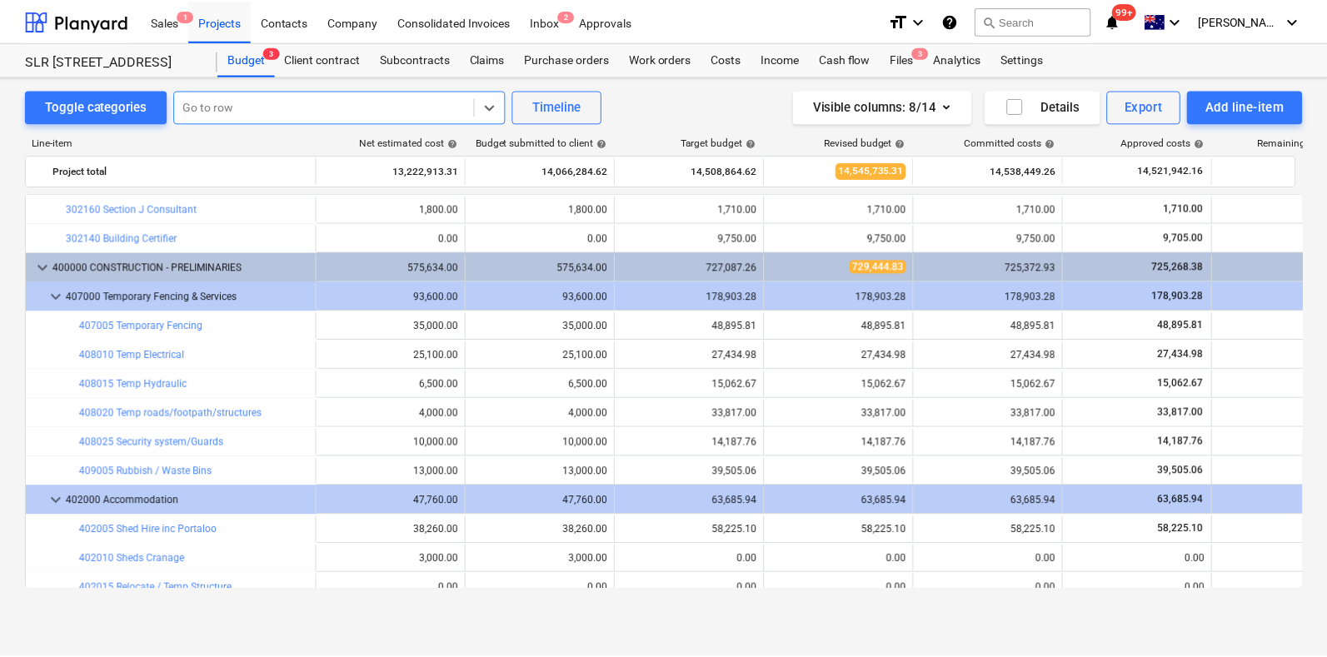
scroll to position [807, 0]
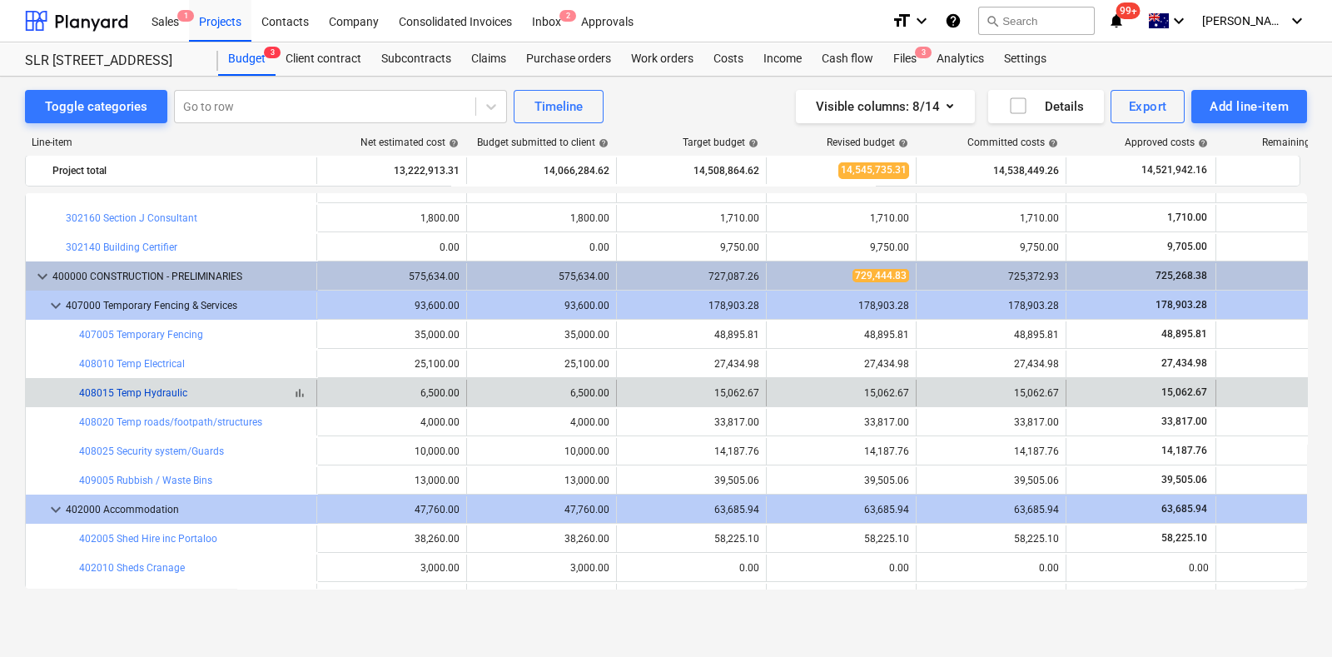
click at [157, 394] on link "408015 Temp Hydraulic" at bounding box center [133, 393] width 108 height 12
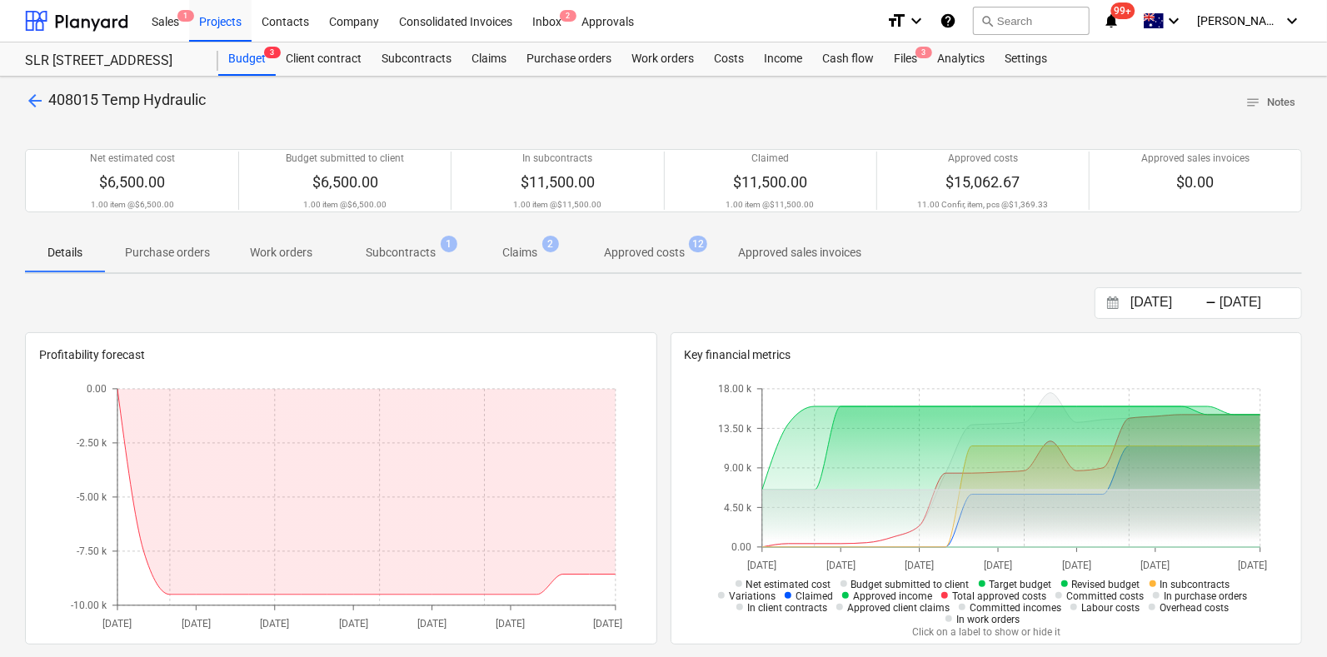
click at [662, 256] on p "Approved costs" at bounding box center [644, 252] width 81 height 17
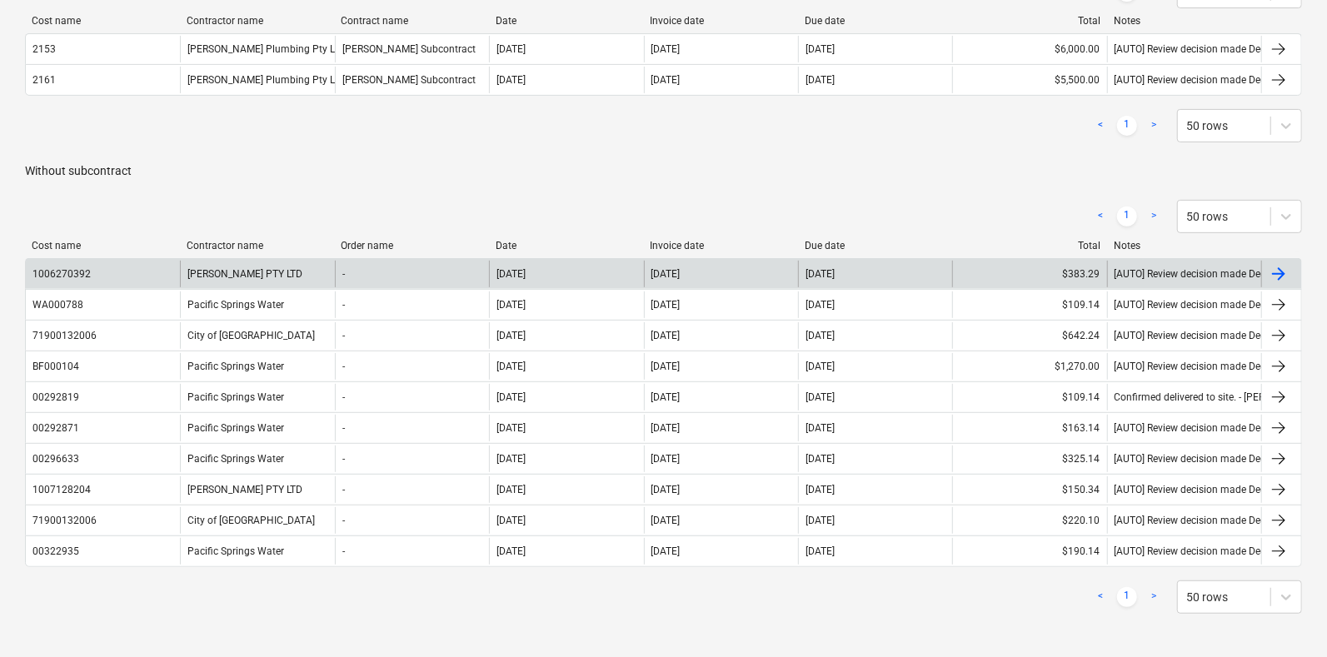
scroll to position [207, 0]
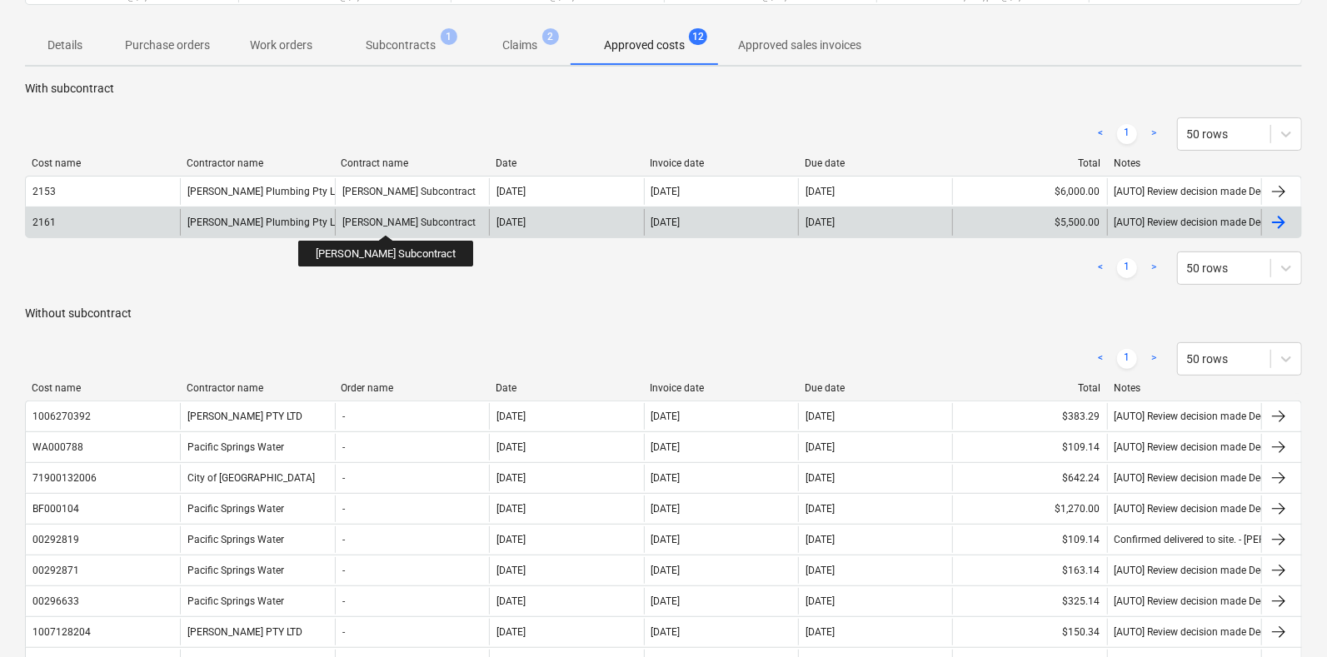
click at [371, 220] on div "Brayshaw Subcontract" at bounding box center [408, 223] width 133 height 12
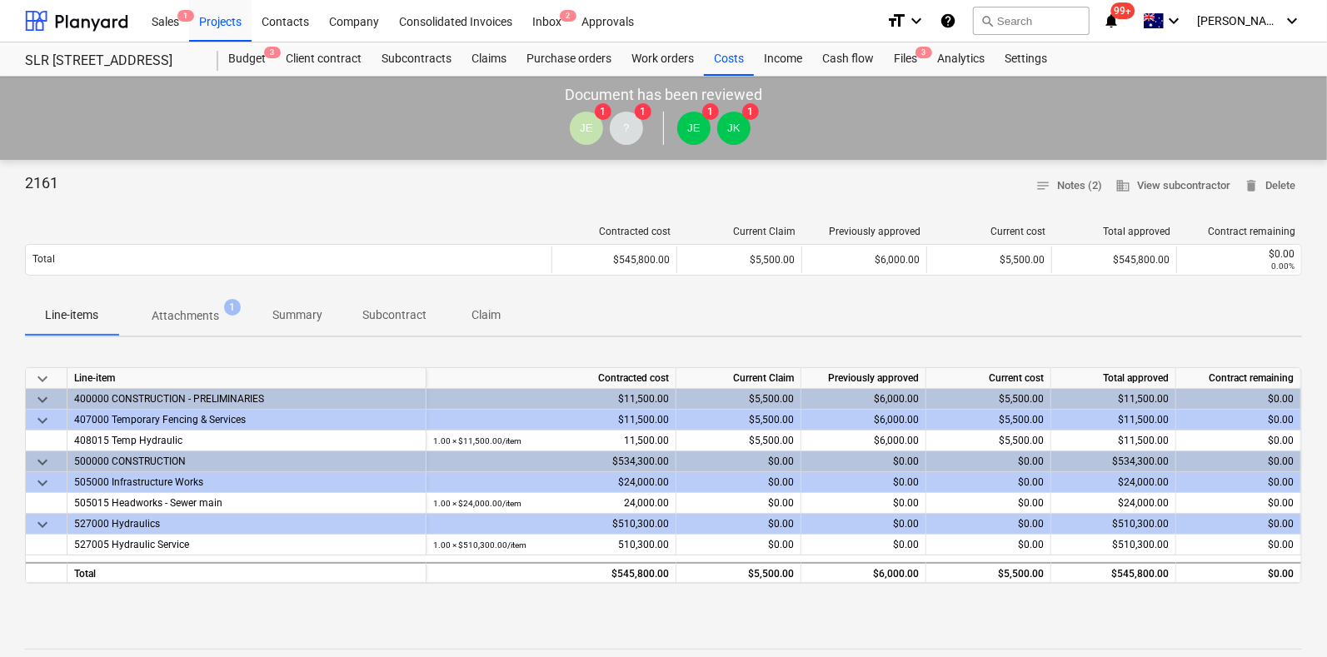
click at [186, 326] on span "Attachments 1" at bounding box center [185, 316] width 134 height 30
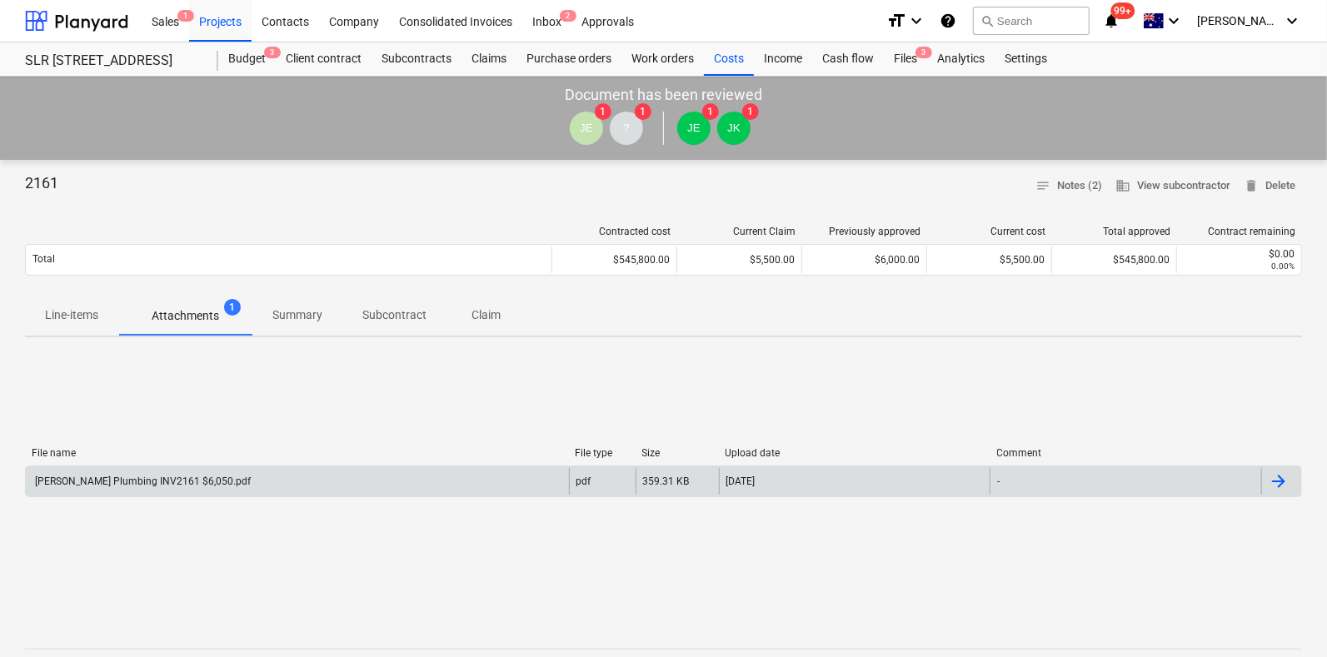
click at [208, 481] on div "Brayshaw Plumbing INV2161 $6,050.pdf" at bounding box center [141, 481] width 218 height 12
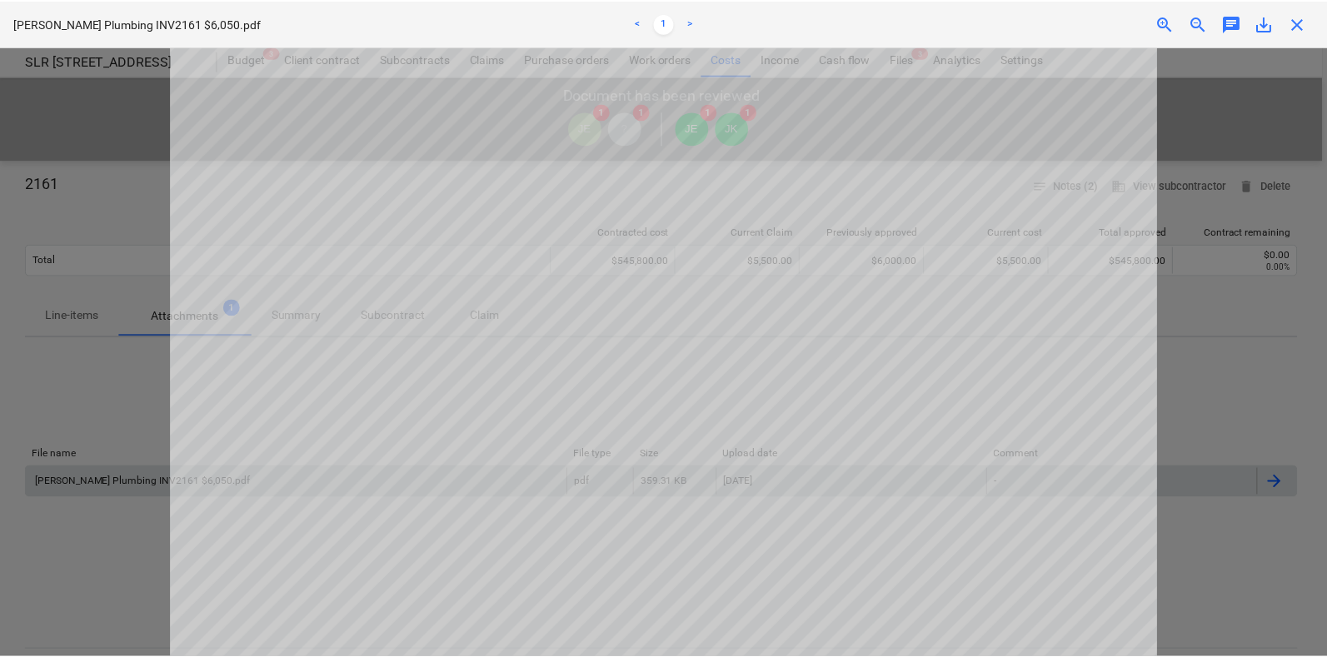
scroll to position [207, 0]
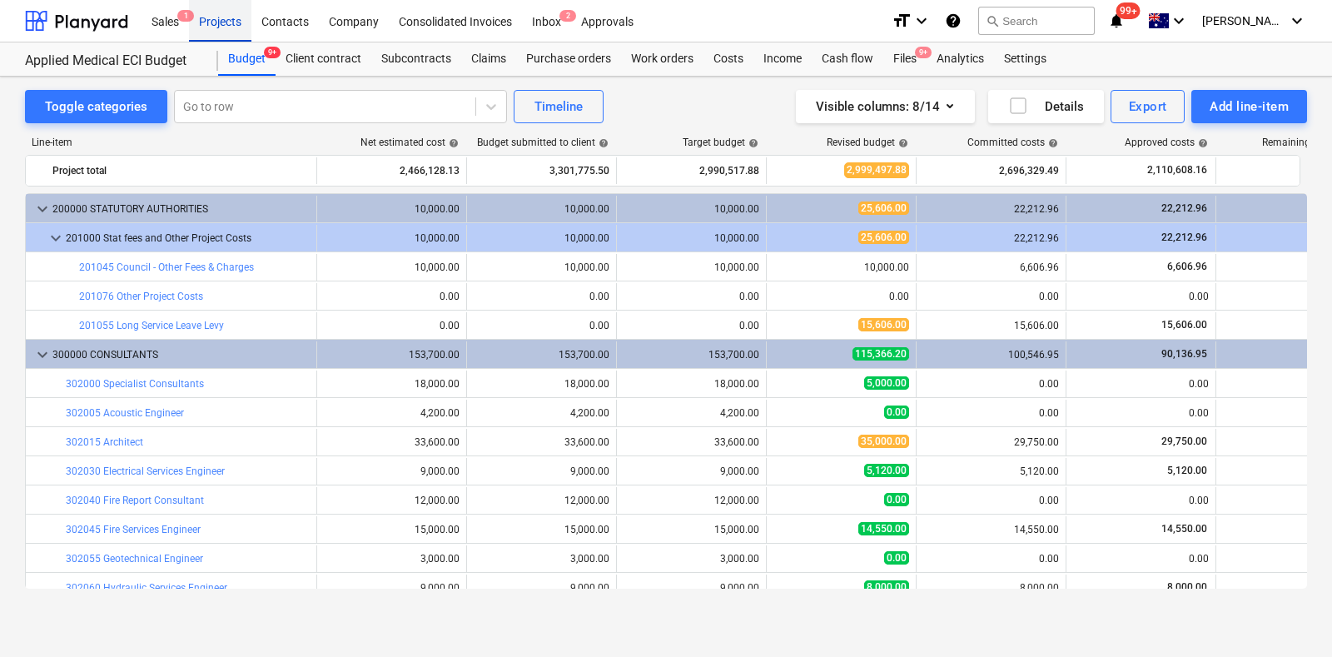
click at [232, 27] on div "Projects" at bounding box center [220, 20] width 62 height 42
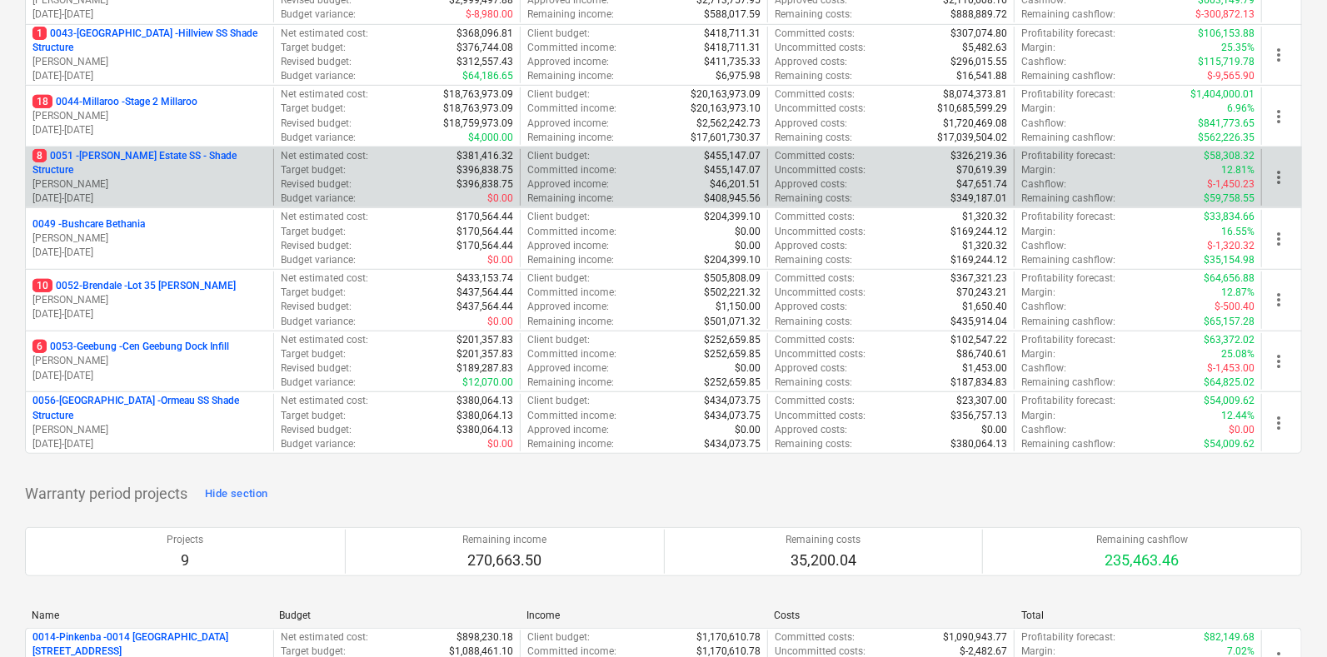
scroll to position [416, 0]
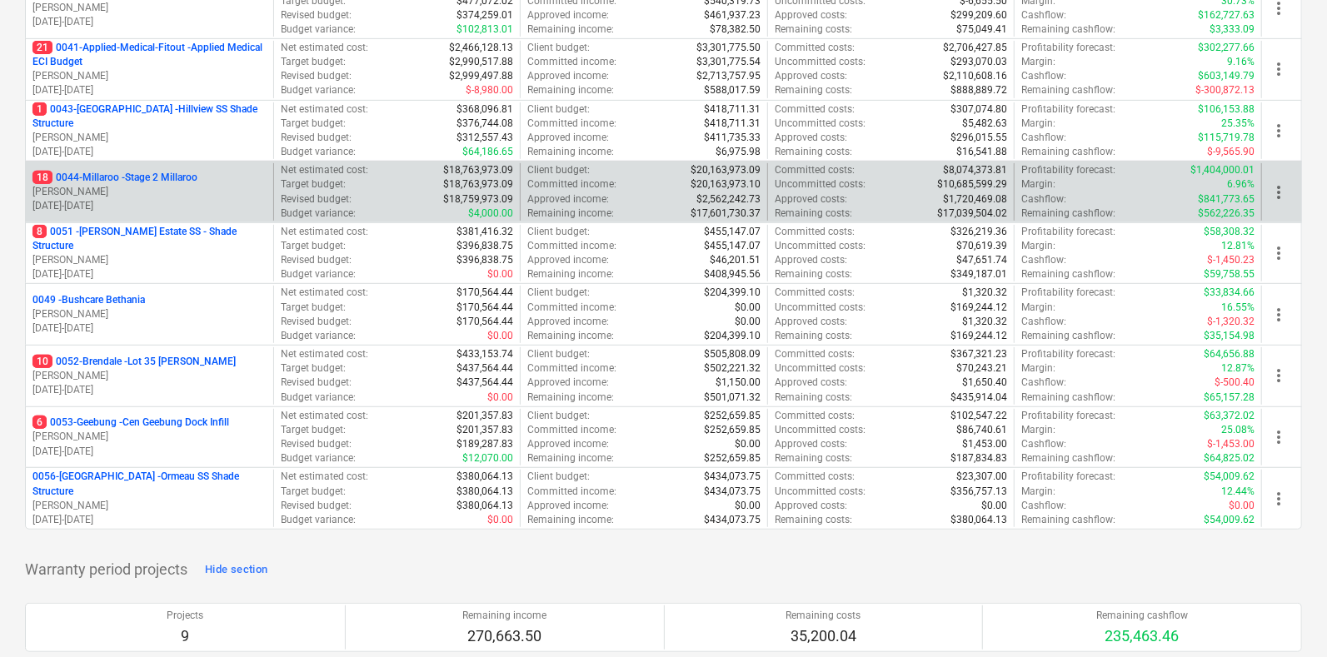
click at [163, 164] on div "18 0044-Millaroo - Stage 2 Millaroo [PERSON_NAME] [DATE] - [DATE]" at bounding box center [149, 191] width 247 height 57
click at [152, 168] on div "18 0044-Millaroo - Stage 2 Millaroo [PERSON_NAME] [DATE] - [DATE]" at bounding box center [149, 191] width 247 height 57
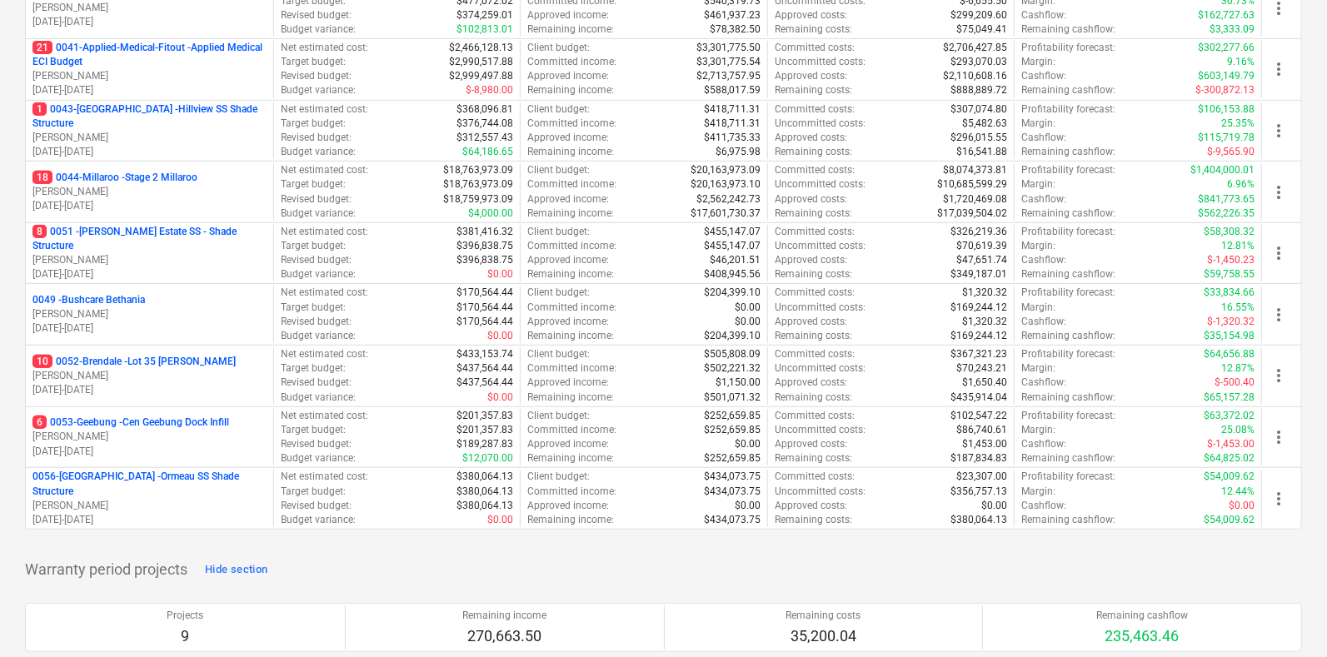
click at [187, 171] on p "18 0044-Millaroo - Stage 2 Millaroo" at bounding box center [114, 178] width 165 height 14
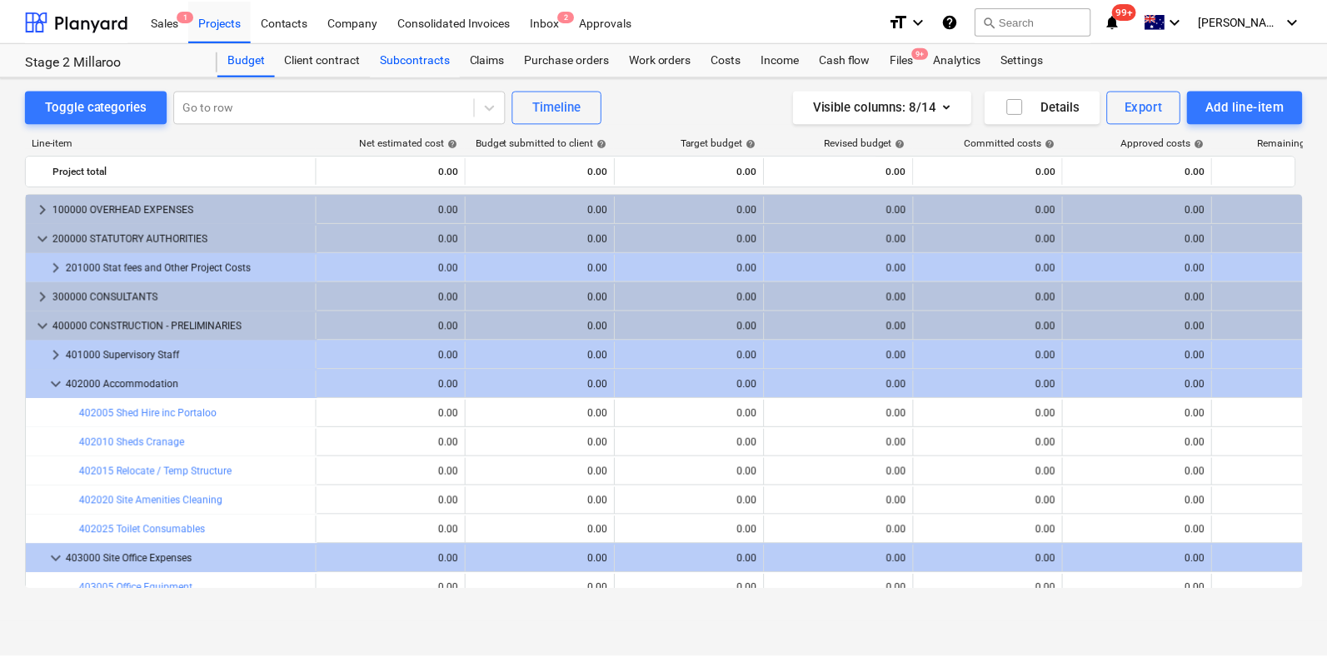
scroll to position [51, 0]
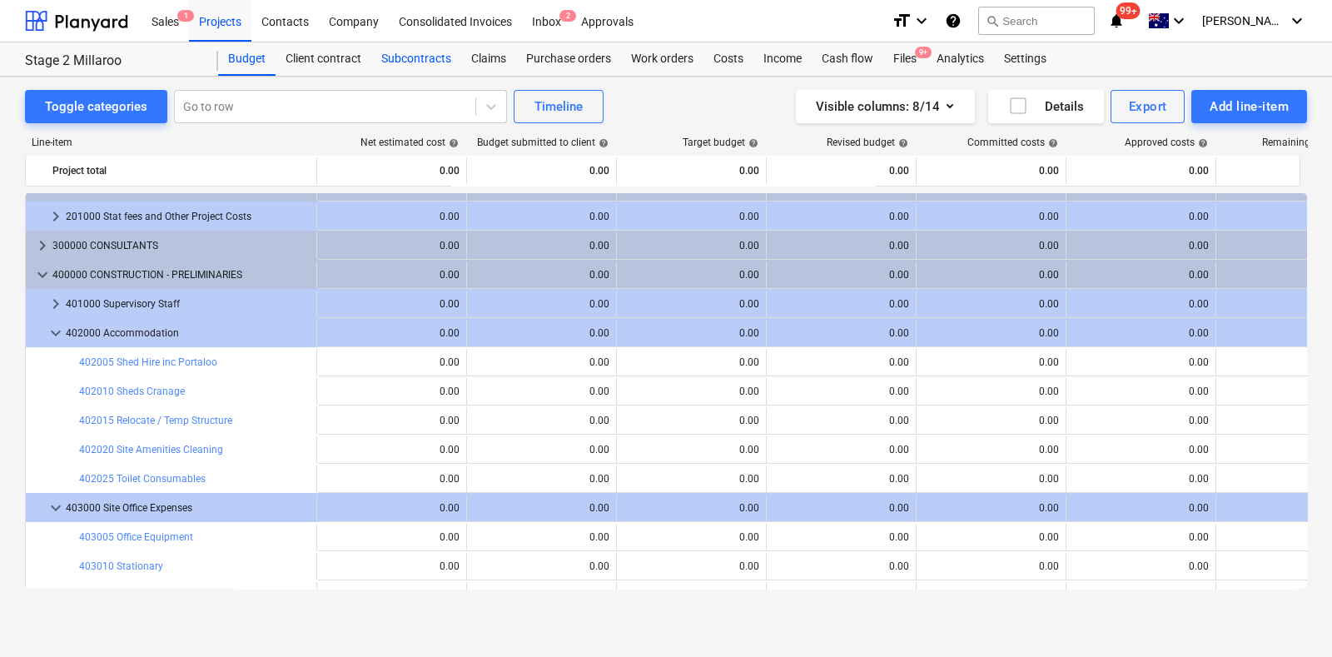
click at [437, 62] on div "Subcontracts" at bounding box center [416, 58] width 90 height 33
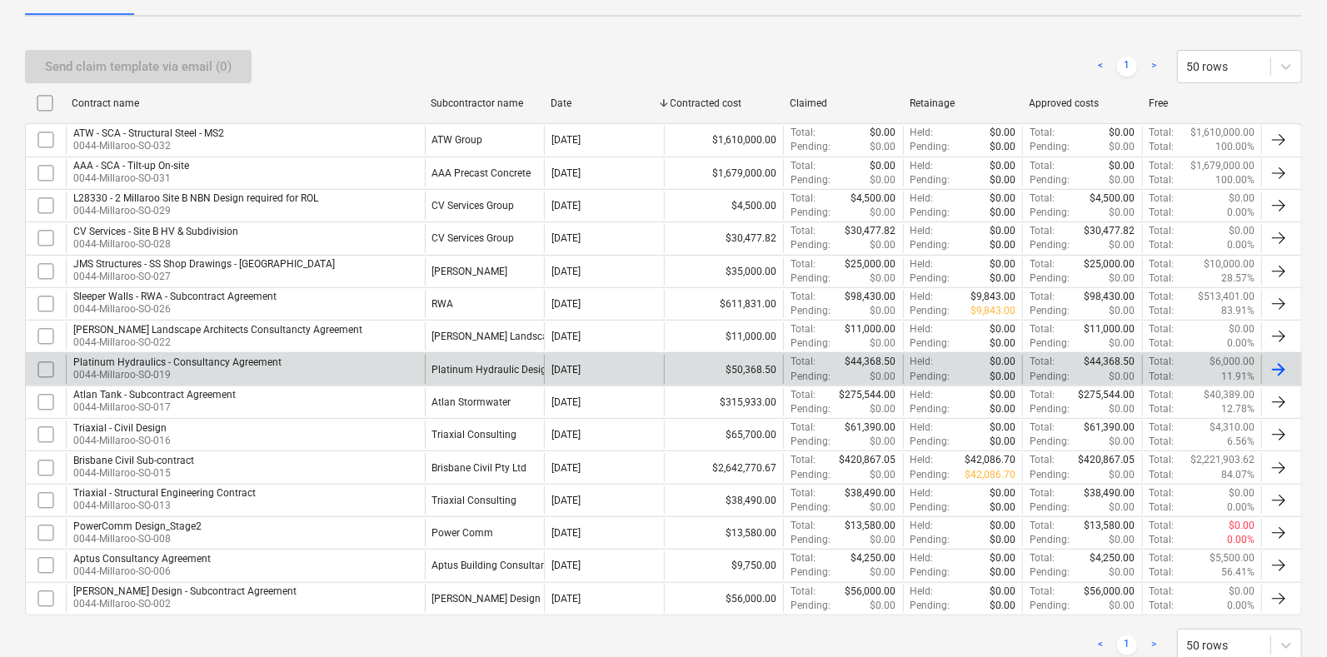
scroll to position [360, 0]
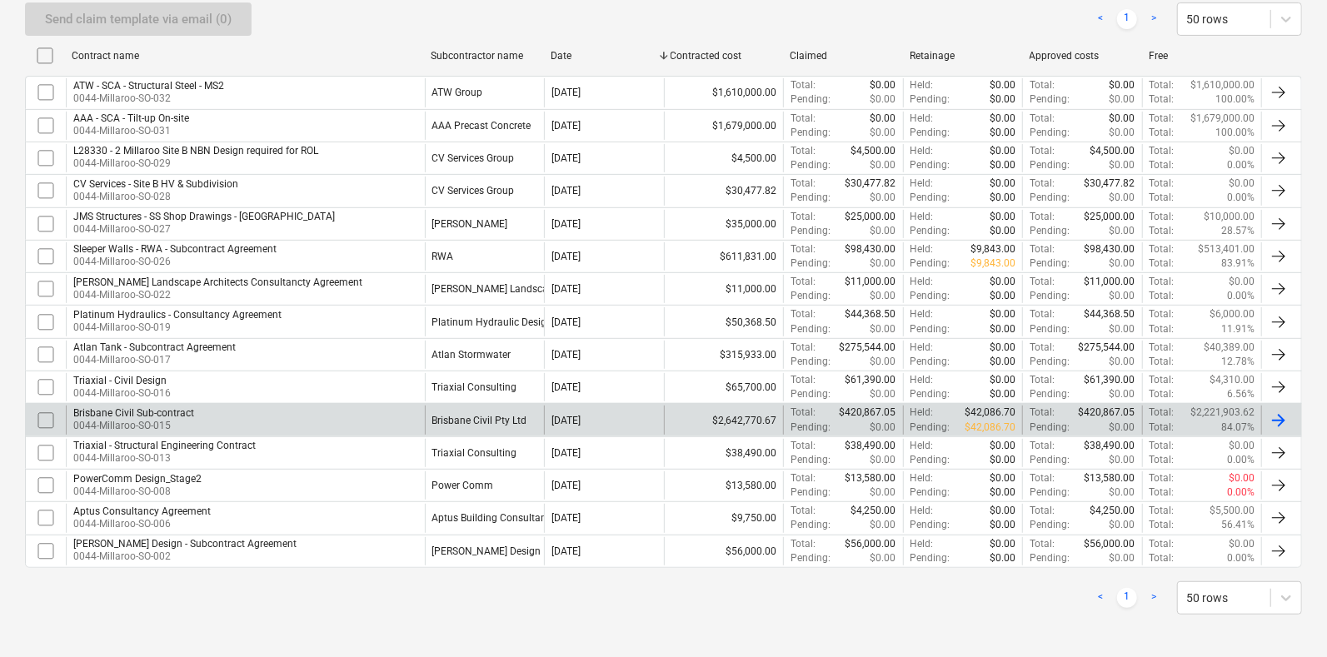
click at [216, 415] on div "Brisbane Civil Sub-contract 0044-Millaroo-SO-015" at bounding box center [245, 420] width 359 height 28
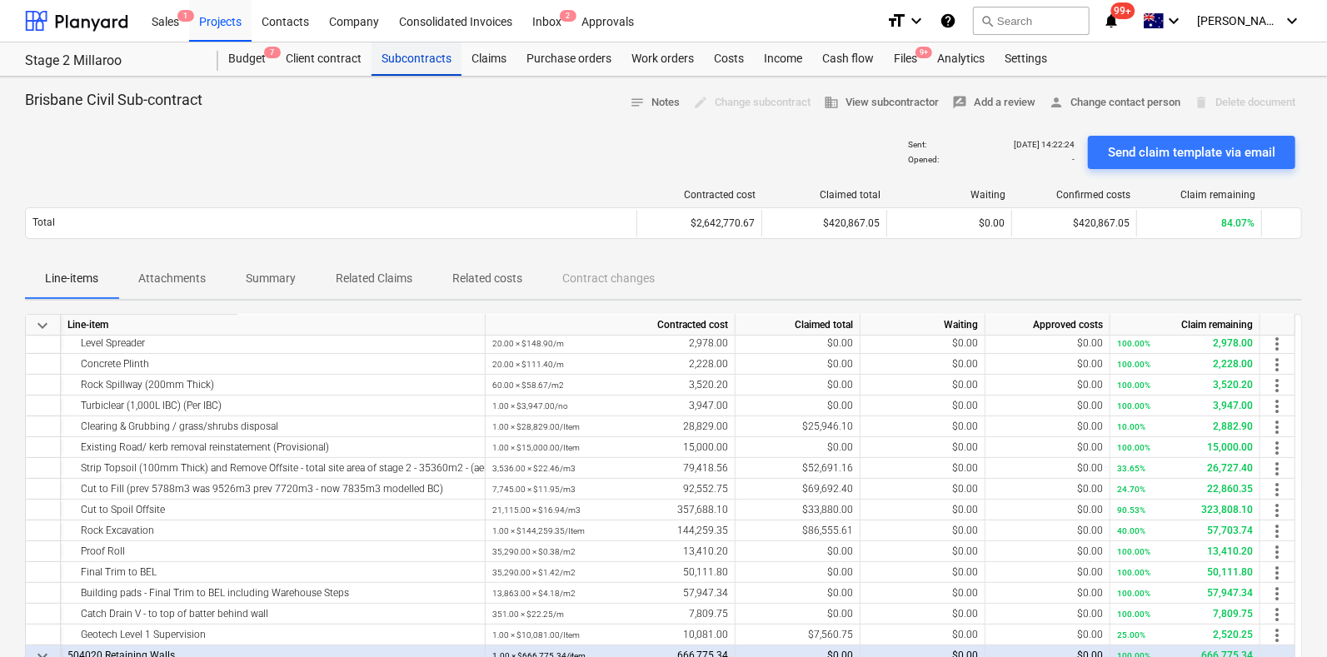
click at [382, 64] on div "Subcontracts" at bounding box center [416, 58] width 90 height 33
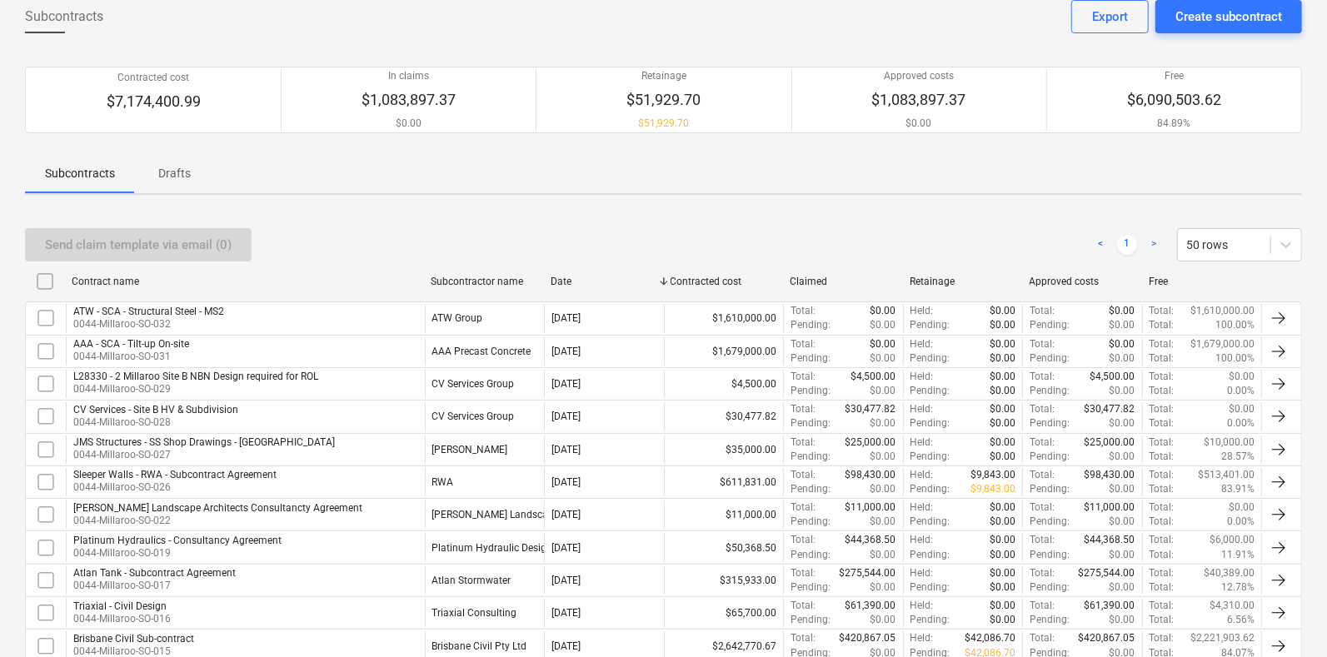
scroll to position [207, 0]
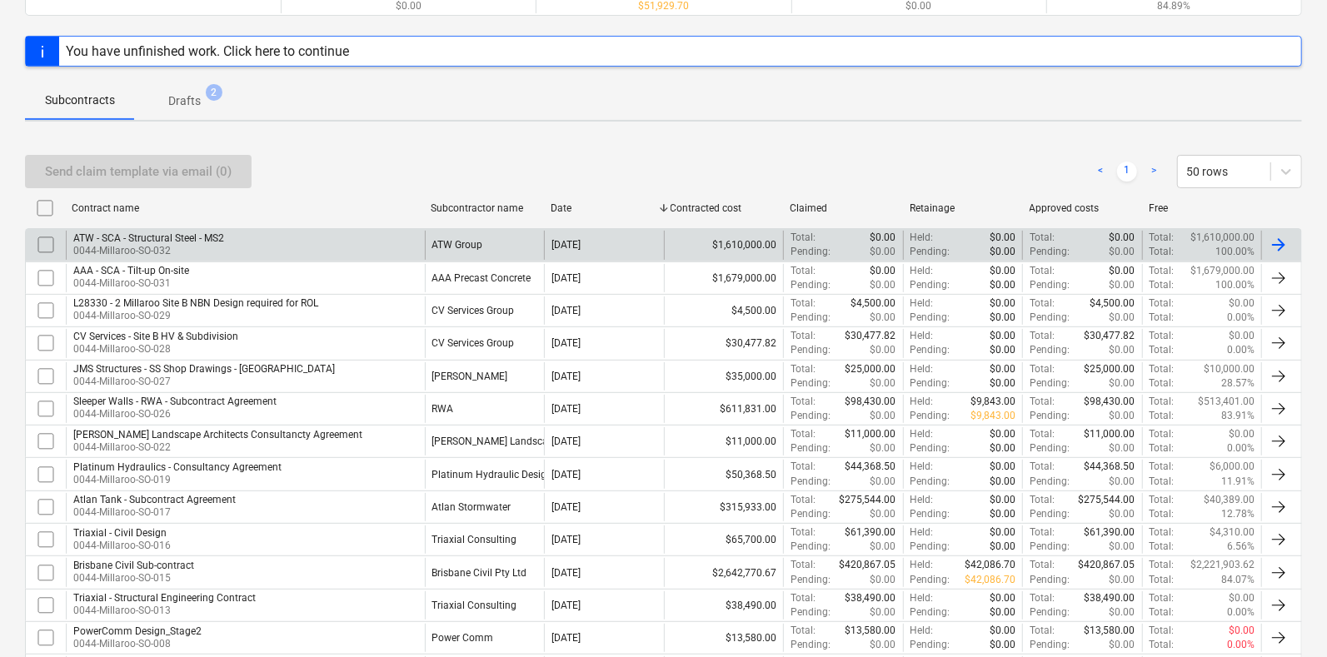
click at [336, 247] on div "ATW - SCA - Structural Steel - MS2 0044-Millaroo-SO-032" at bounding box center [245, 245] width 359 height 28
